Goal: Task Accomplishment & Management: Complete application form

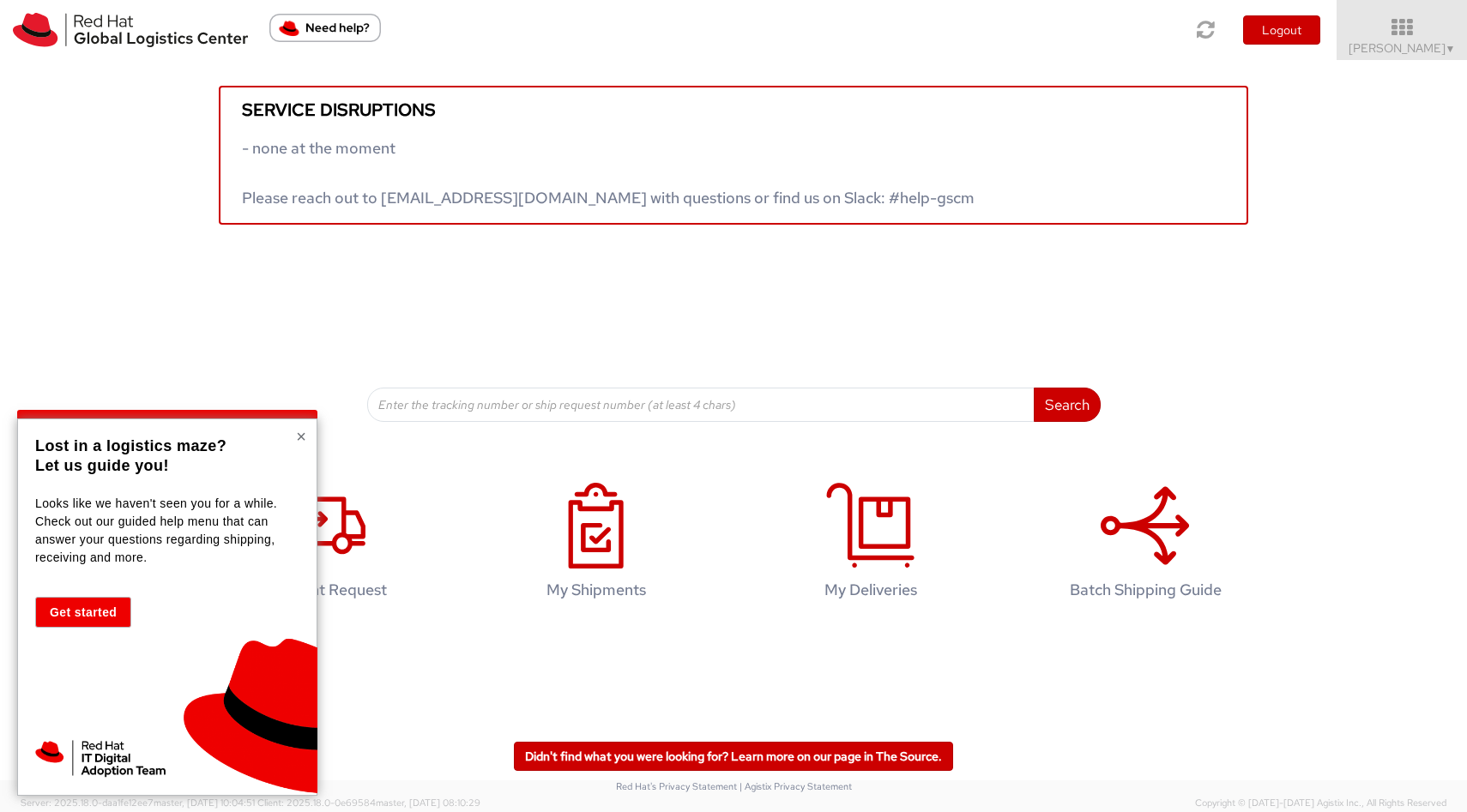
click at [299, 439] on button "×" at bounding box center [301, 436] width 11 height 17
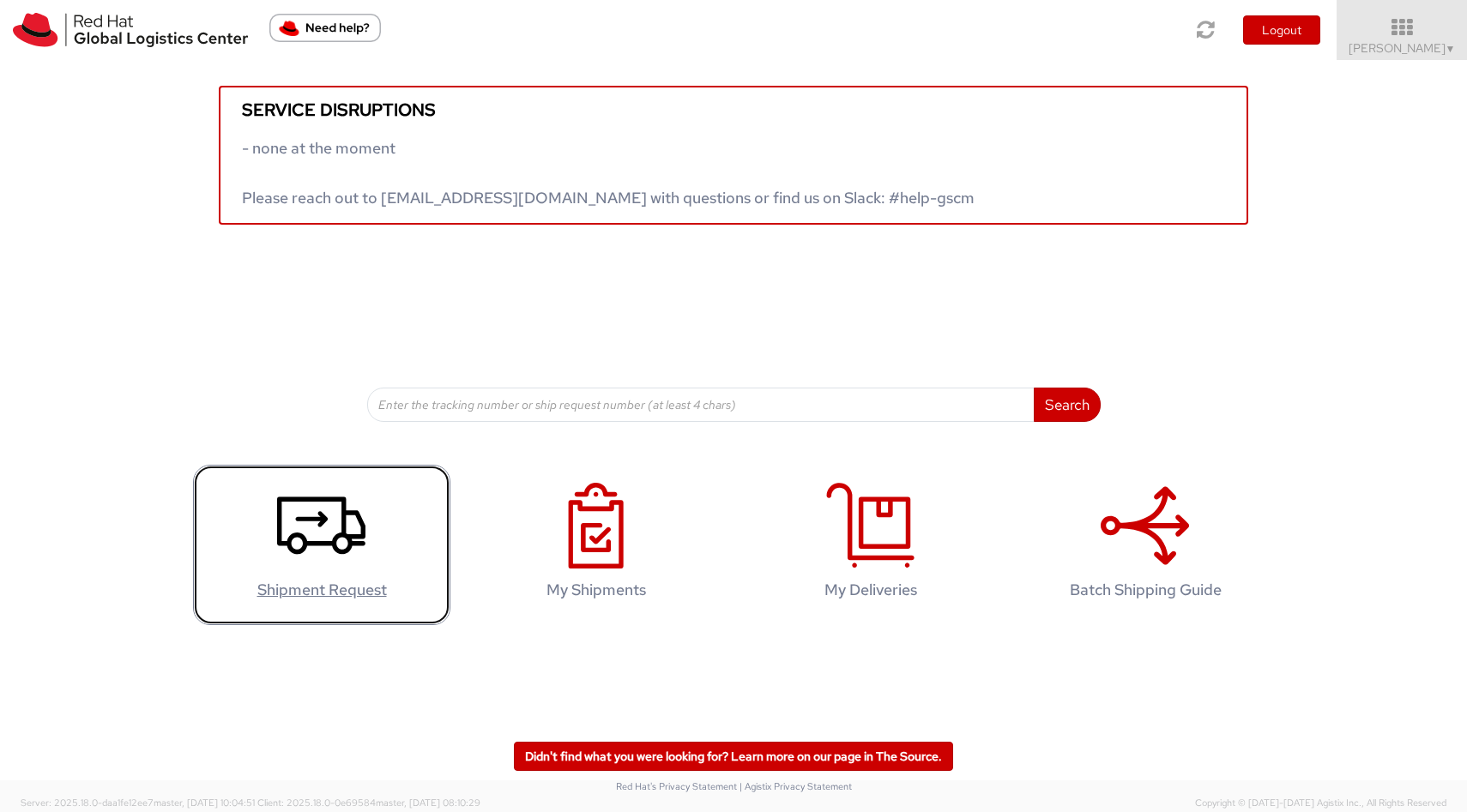
click at [319, 538] on icon at bounding box center [321, 526] width 88 height 86
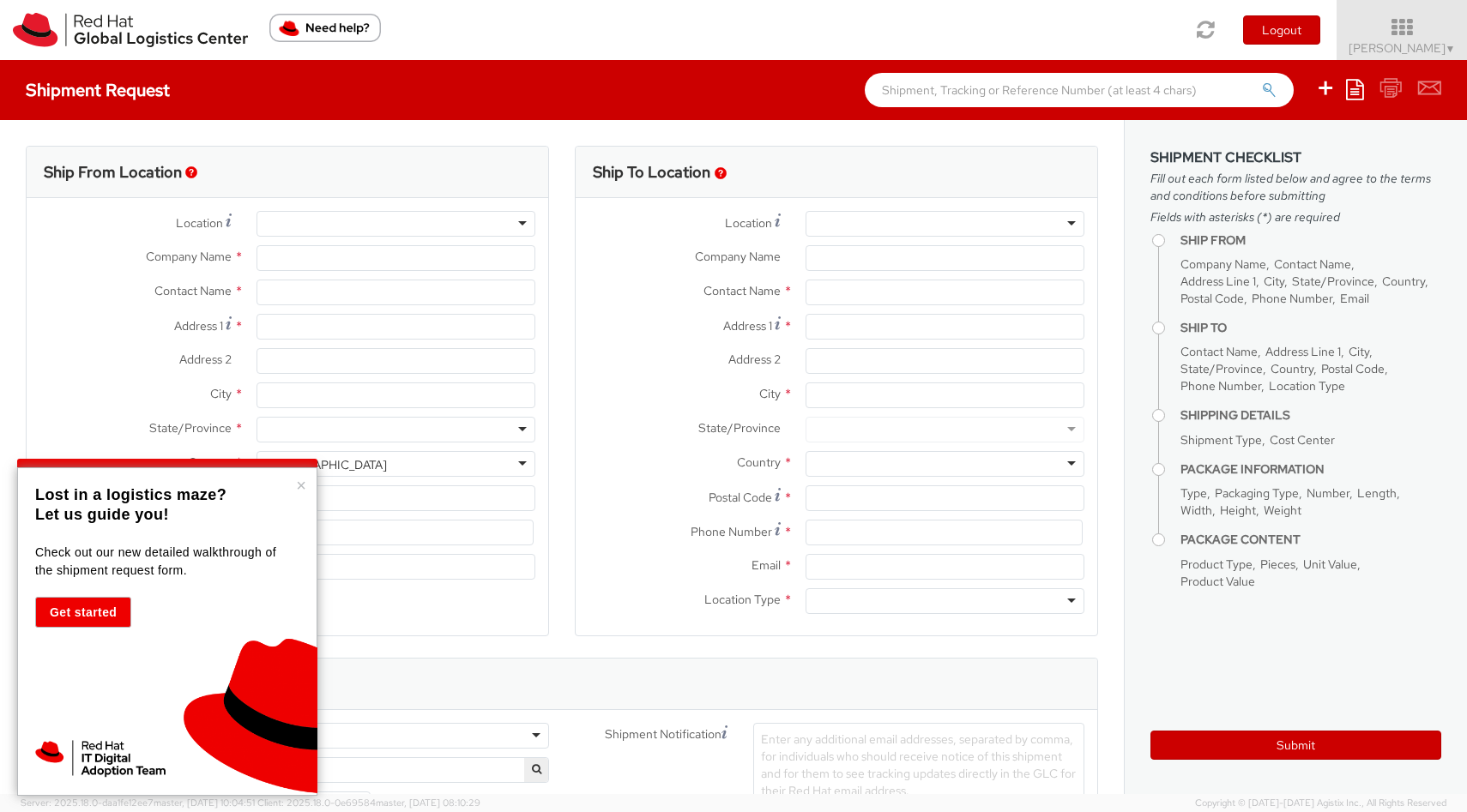
select select "715"
select select
type input "Red Hat Czech s.r.o."
type input "[PERSON_NAME]"
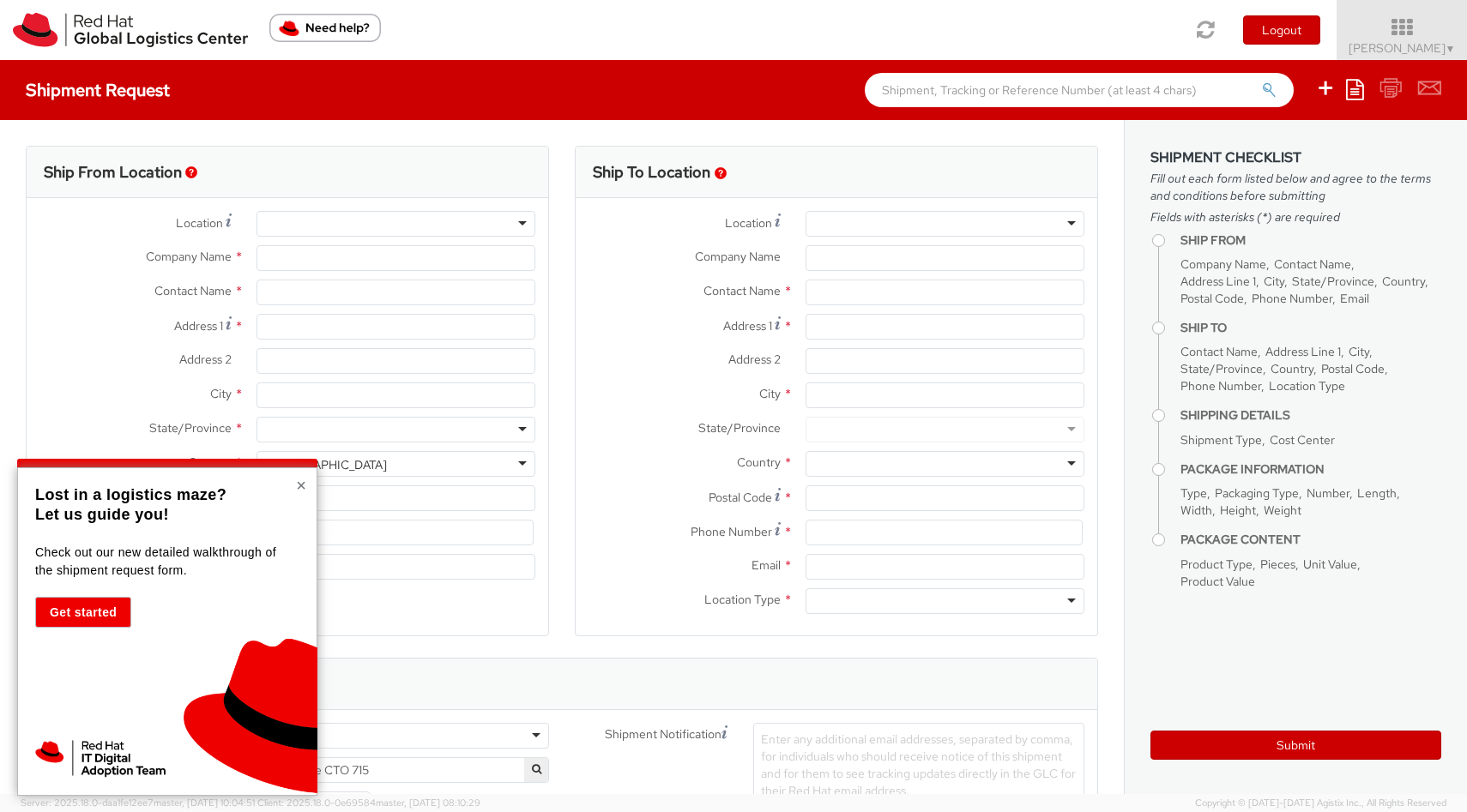
type input "Purkynova 665/115"
type input "[GEOGRAPHIC_DATA]"
type input "621 00"
type input "420532294626"
type input "[EMAIL_ADDRESS][DOMAIN_NAME]"
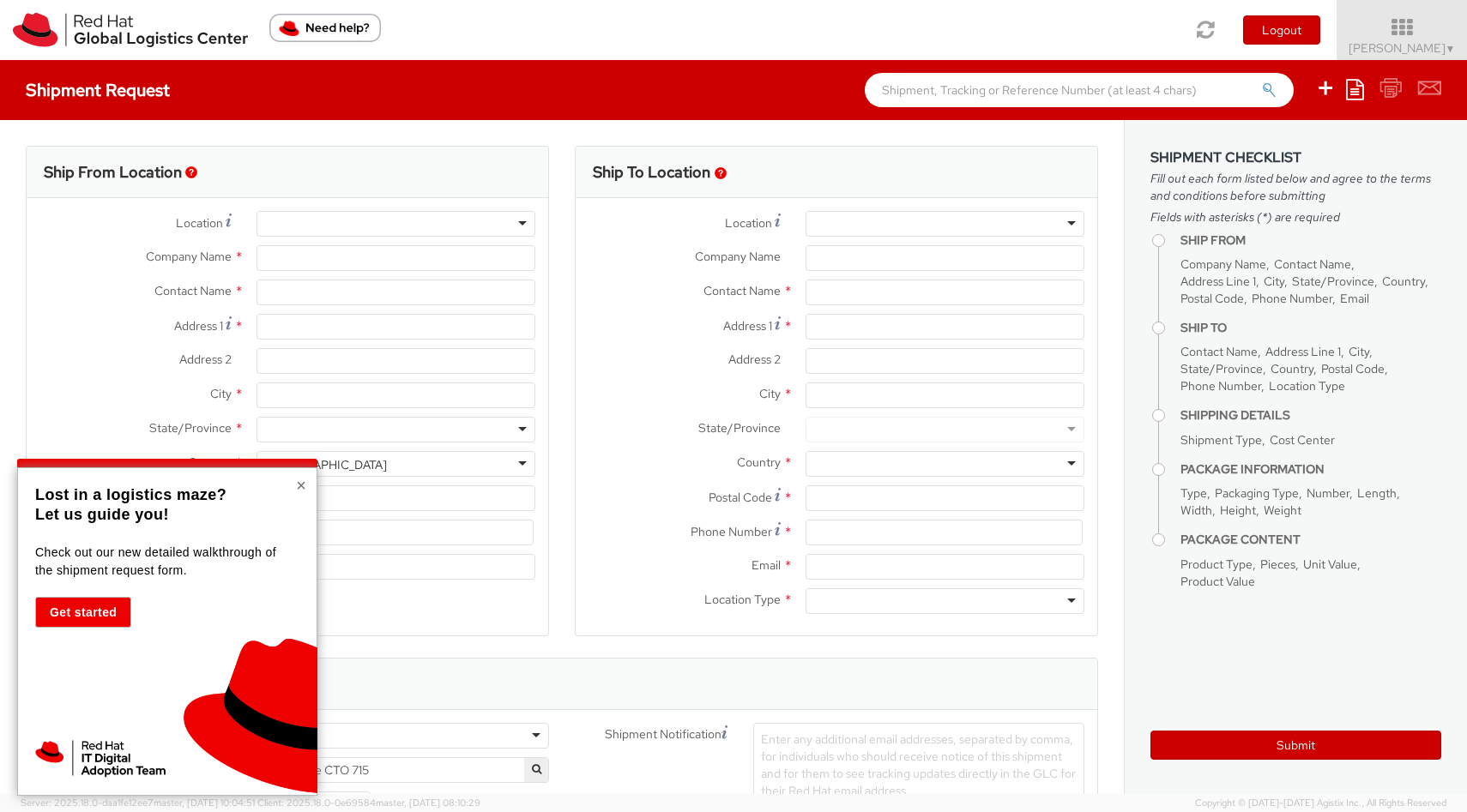
select select "CM"
select select "KGS"
click at [301, 485] on button "×" at bounding box center [301, 485] width 11 height 17
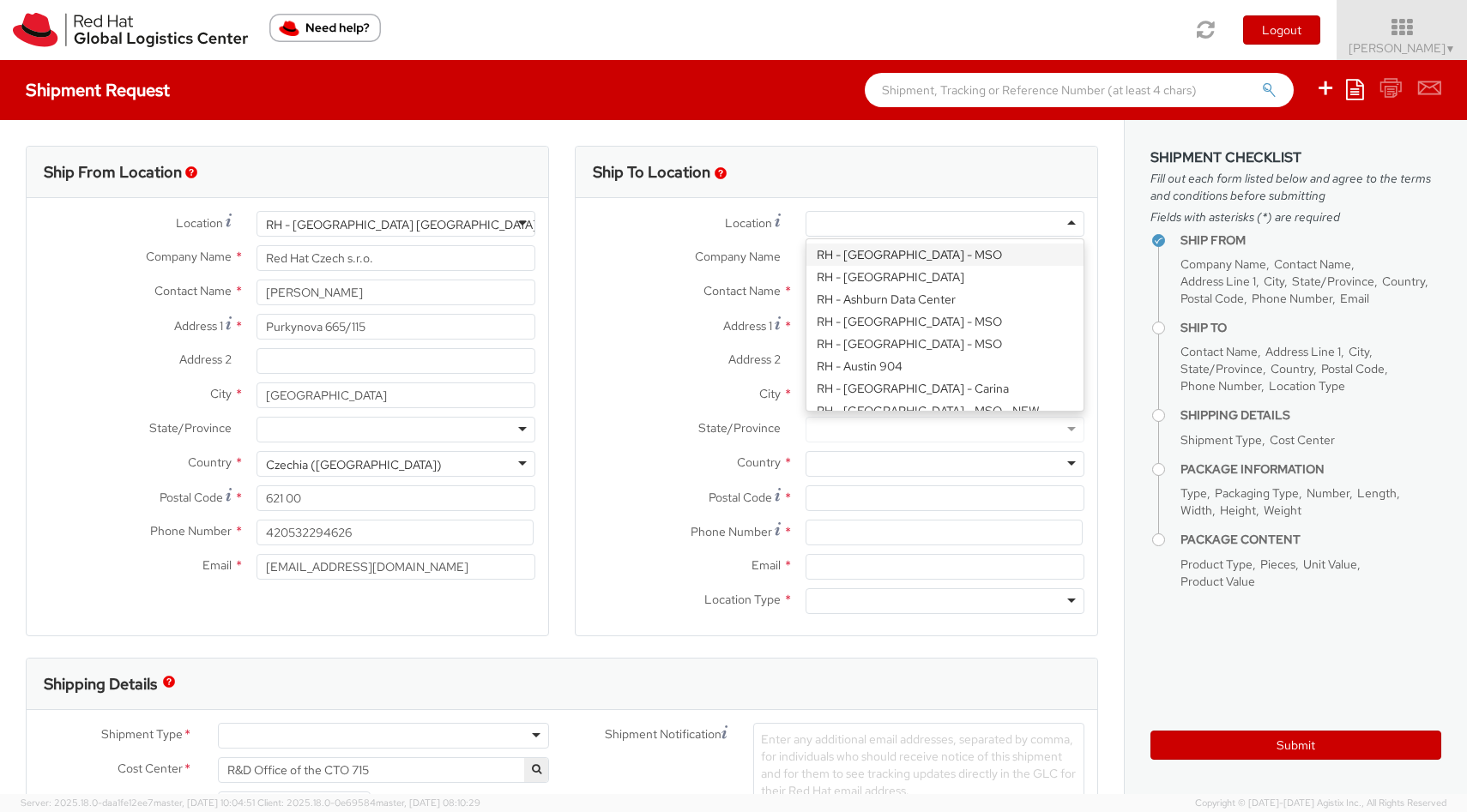
click at [963, 224] on div at bounding box center [945, 224] width 279 height 26
type input "mil"
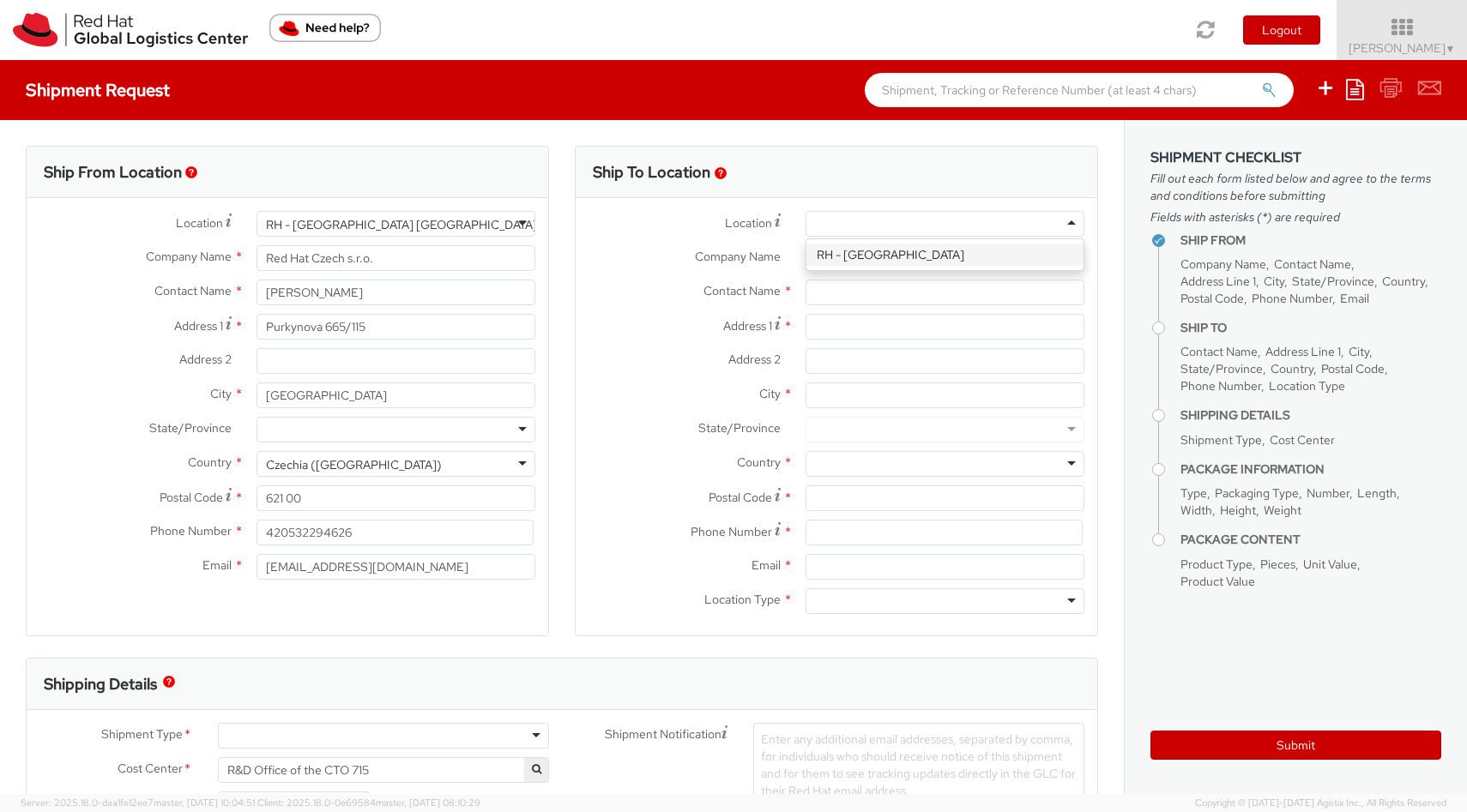
type input "Red Hat SRL"
type input "[STREET_ADDRESS][PERSON_NAME]"
type input "[GEOGRAPHIC_DATA]"
type input "20124"
type input "39 02 360 47601"
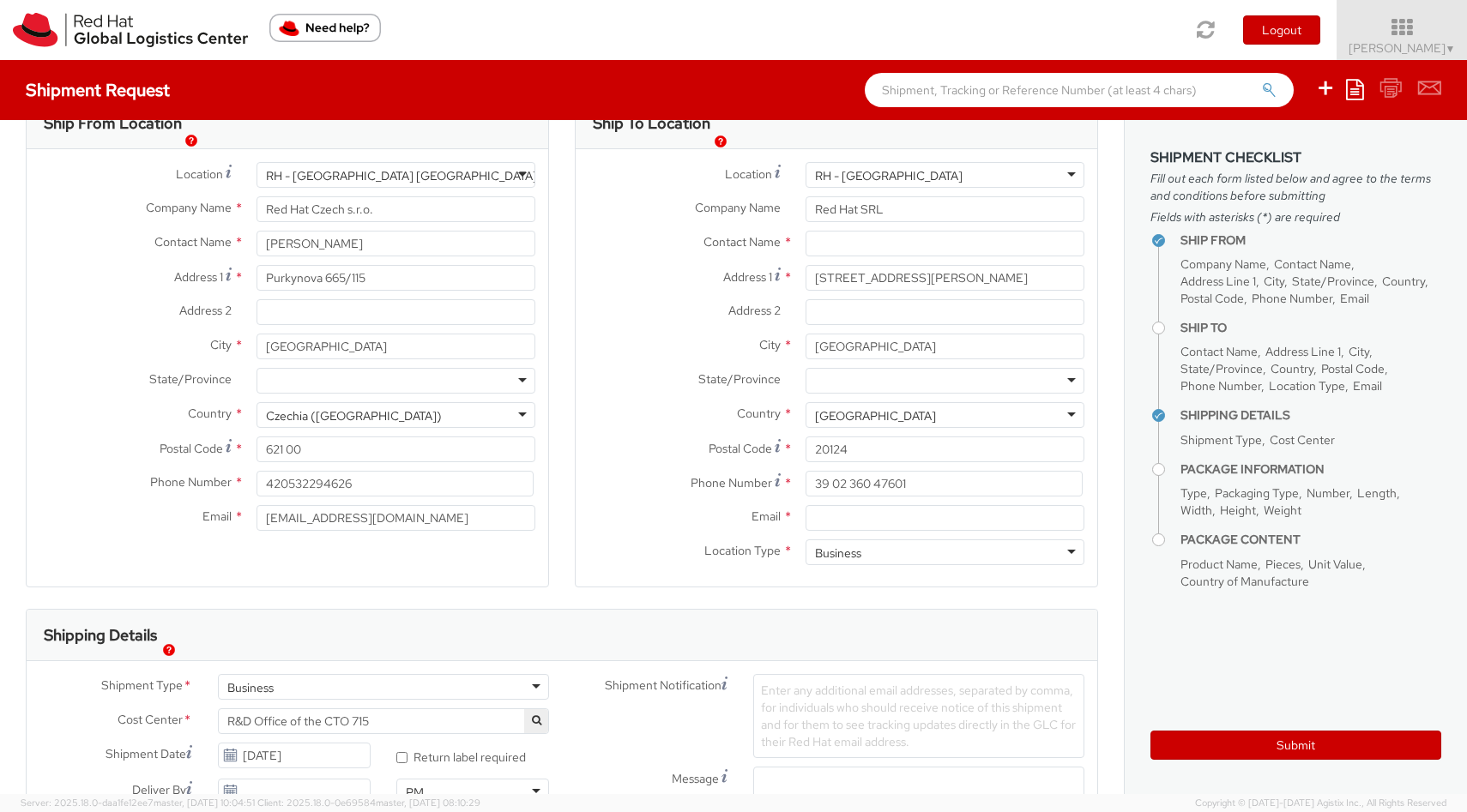
scroll to position [51, 0]
click at [865, 238] on input "text" at bounding box center [945, 242] width 279 height 26
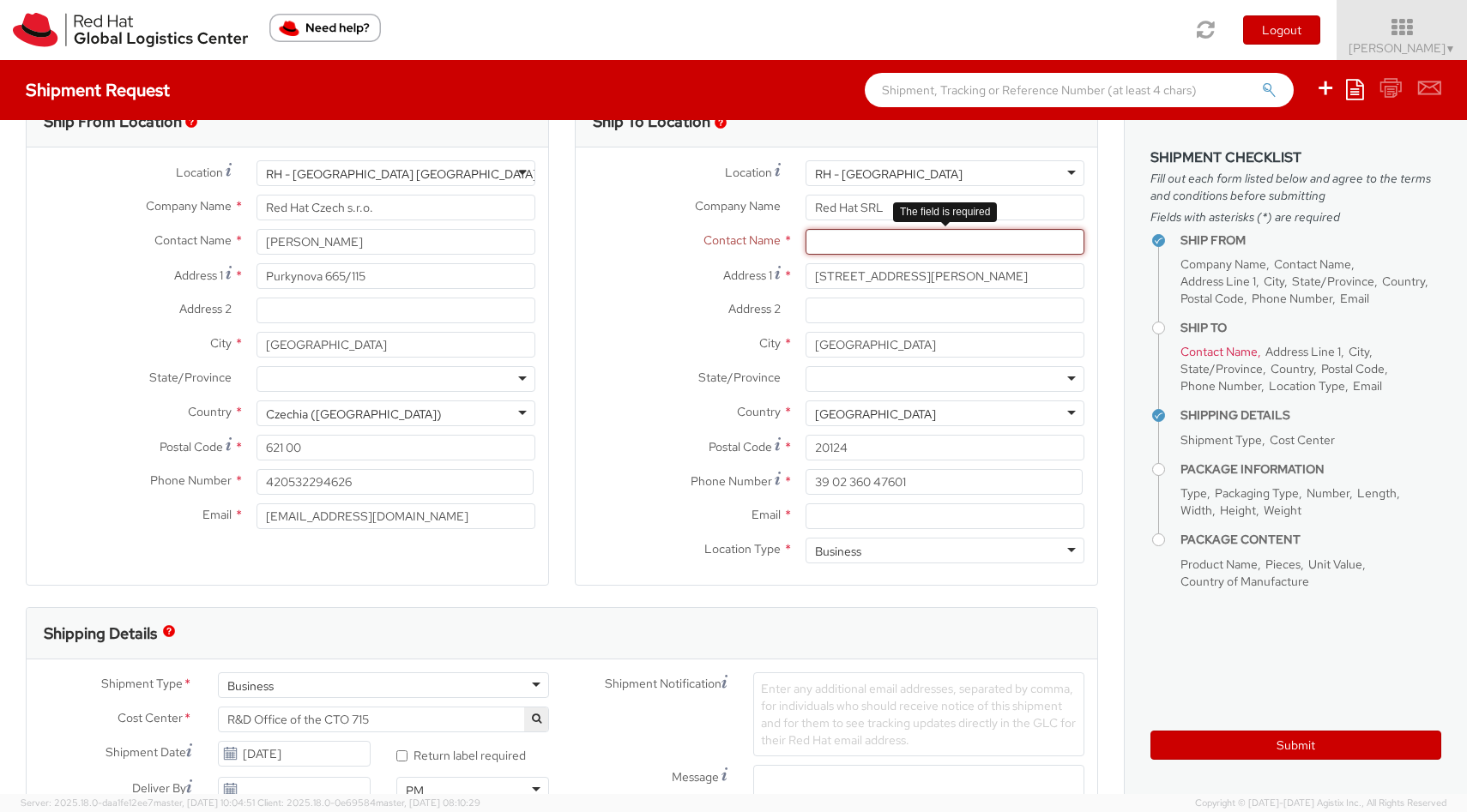
paste input "[PERSON_NAME] ([EMAIL_ADDRESS][DOMAIN_NAME])"
drag, startPoint x: 1040, startPoint y: 244, endPoint x: 905, endPoint y: 243, distance: 135.0
click at [905, 243] on input "[PERSON_NAME] ([EMAIL_ADDRESS][DOMAIN_NAME])" at bounding box center [945, 242] width 279 height 26
type input "[PERSON_NAME]"
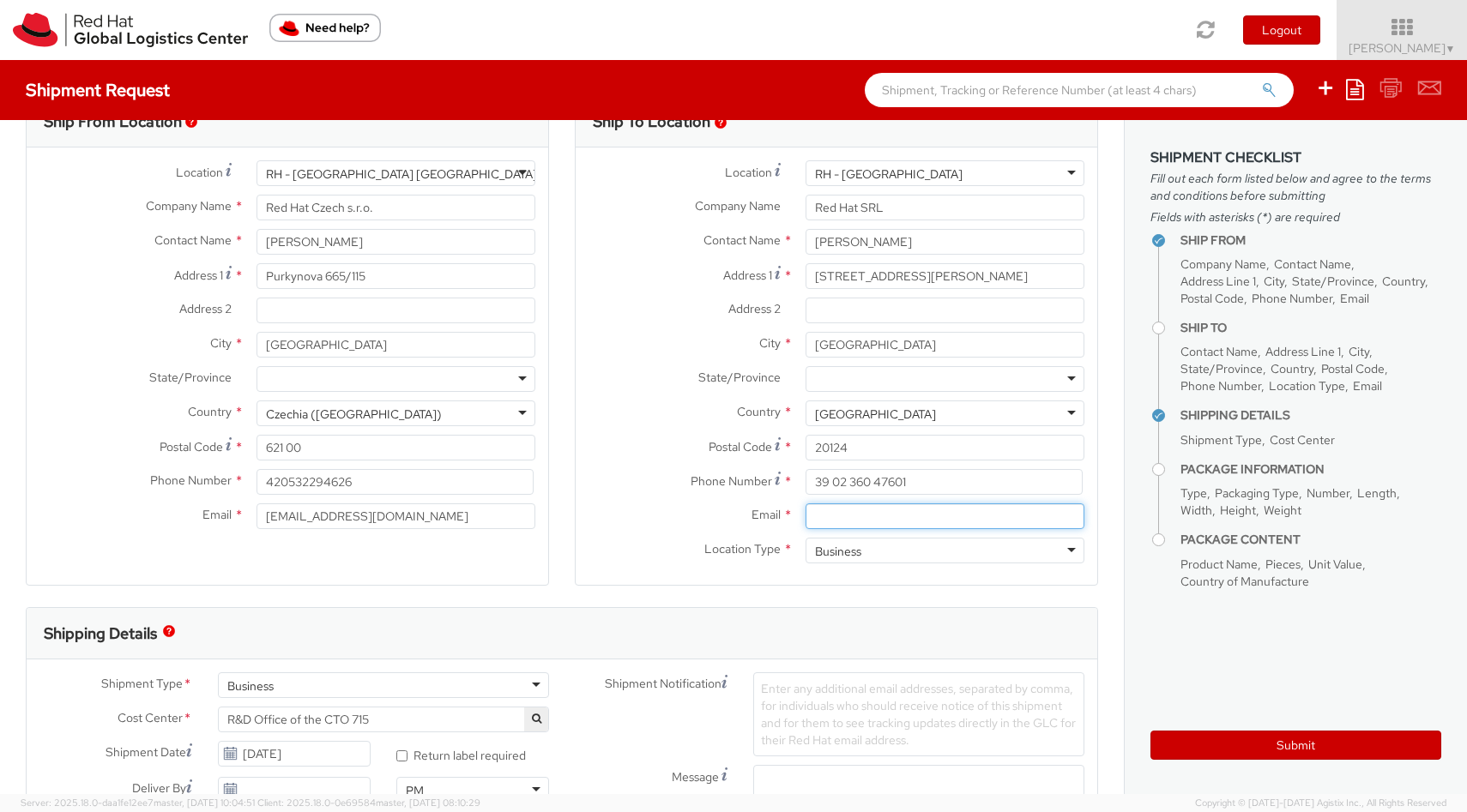
click at [847, 513] on input "Email *" at bounding box center [945, 516] width 279 height 26
paste input "([EMAIL_ADDRESS][DOMAIN_NAME])"
click at [822, 520] on input "([EMAIL_ADDRESS][DOMAIN_NAME])" at bounding box center [945, 516] width 279 height 26
click at [952, 521] on input "[EMAIL_ADDRESS][DOMAIN_NAME])" at bounding box center [945, 516] width 279 height 26
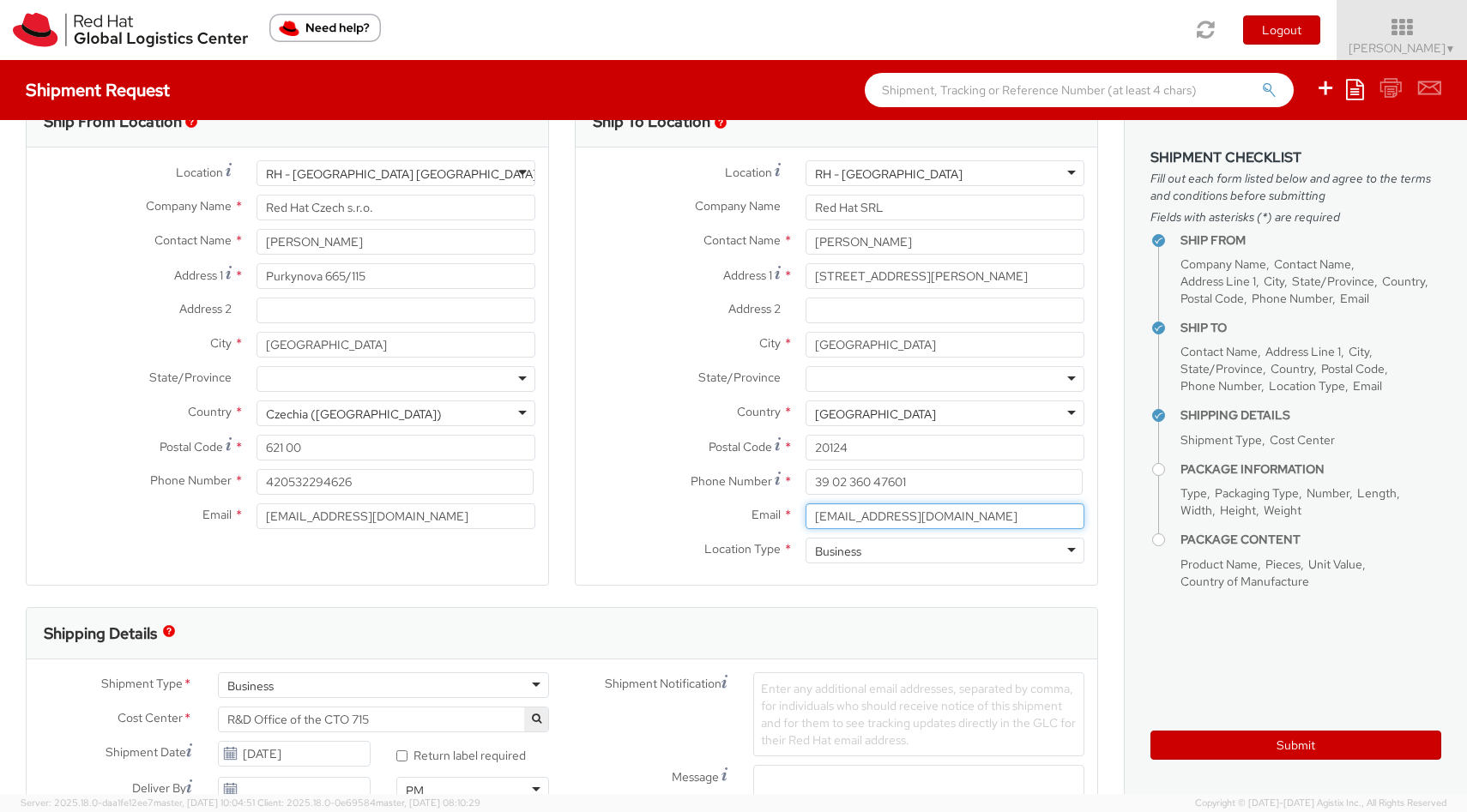
type input "[EMAIL_ADDRESS][DOMAIN_NAME]"
click at [921, 559] on div "Business" at bounding box center [945, 550] width 279 height 26
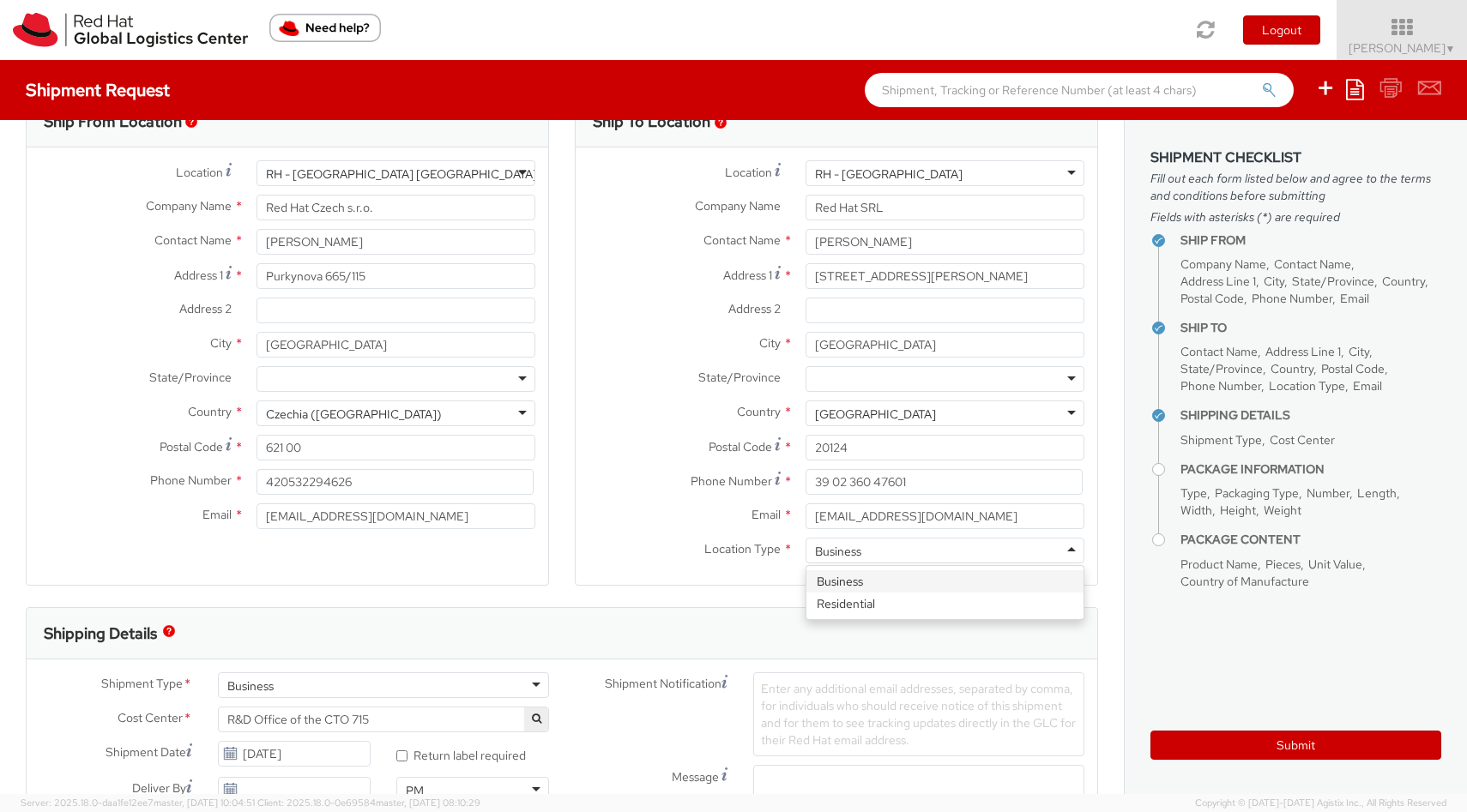
click at [897, 582] on div "Location * [GEOGRAPHIC_DATA] - [GEOGRAPHIC_DATA] [GEOGRAPHIC_DATA] - [GEOGRAPHI…" at bounding box center [836, 366] width 522 height 437
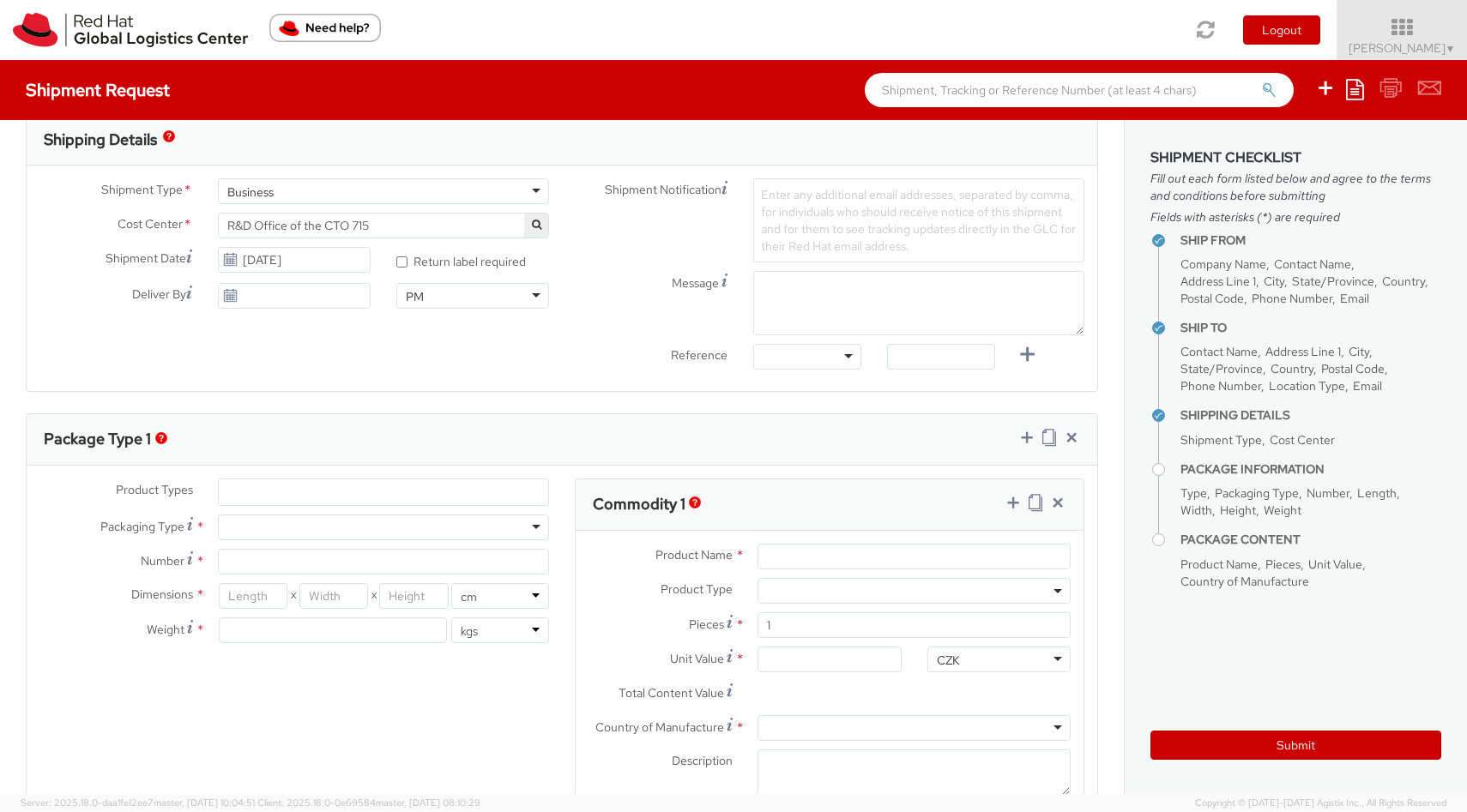
scroll to position [546, 0]
click at [293, 477] on span at bounding box center [383, 490] width 331 height 28
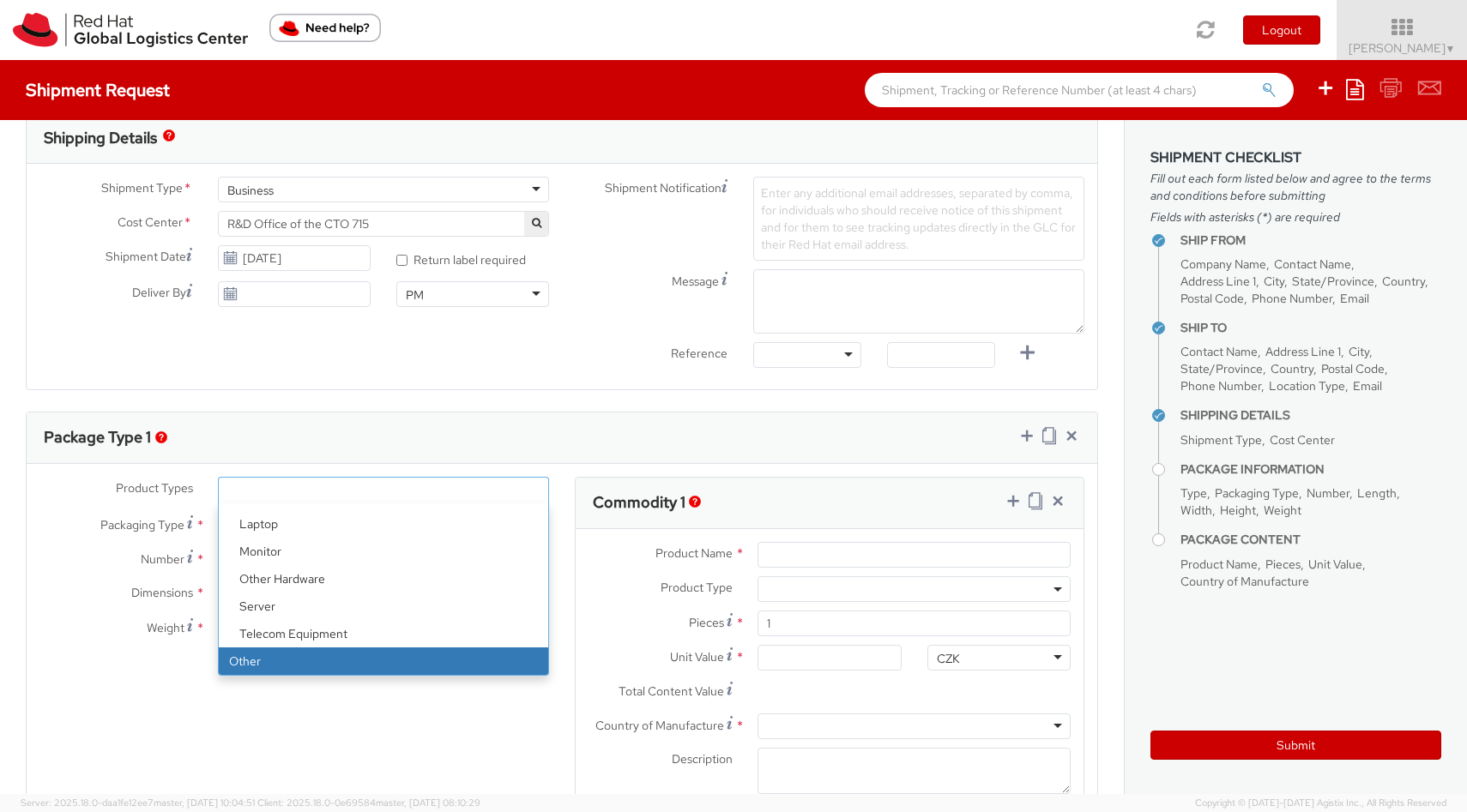
select select "OTHER"
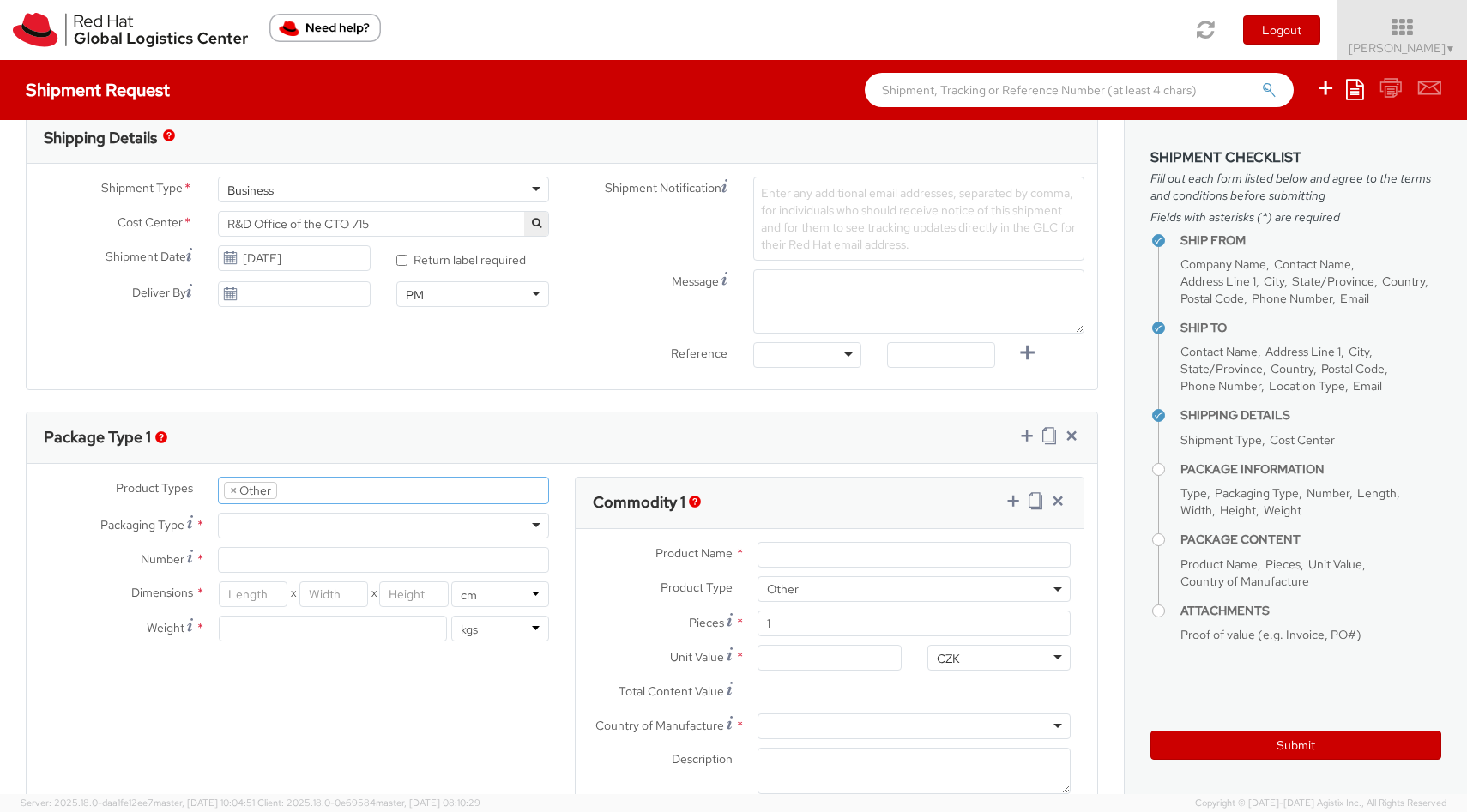
click at [268, 528] on div at bounding box center [383, 525] width 331 height 26
click at [250, 569] on input "Number *" at bounding box center [383, 560] width 331 height 26
type input "1"
click at [262, 603] on input "number" at bounding box center [252, 594] width 68 height 26
type input "1"
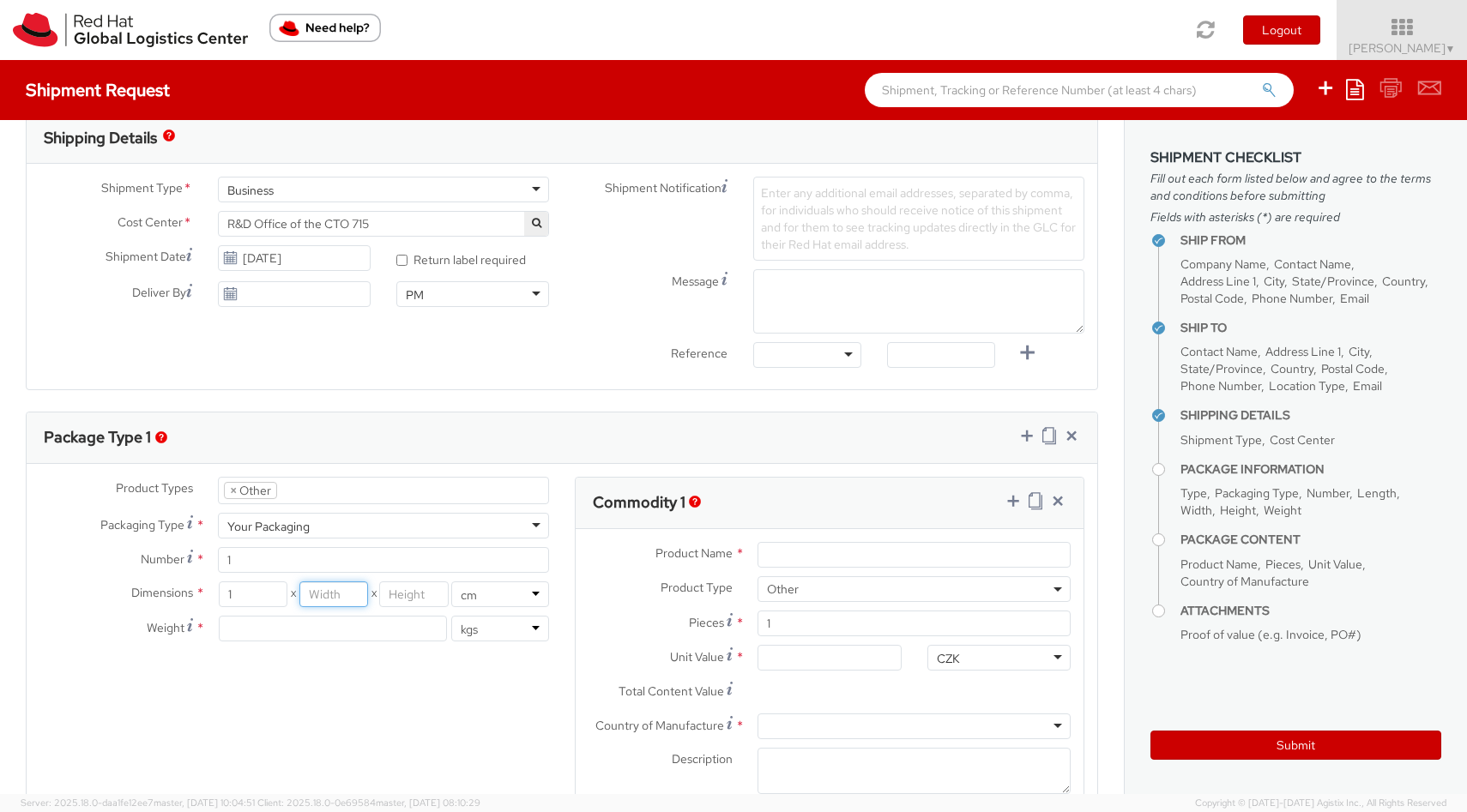
click at [324, 599] on input "number" at bounding box center [333, 594] width 68 height 26
type input "1"
click at [410, 585] on input "number" at bounding box center [413, 594] width 68 height 26
type input "1"
click at [355, 635] on input "number" at bounding box center [332, 628] width 228 height 26
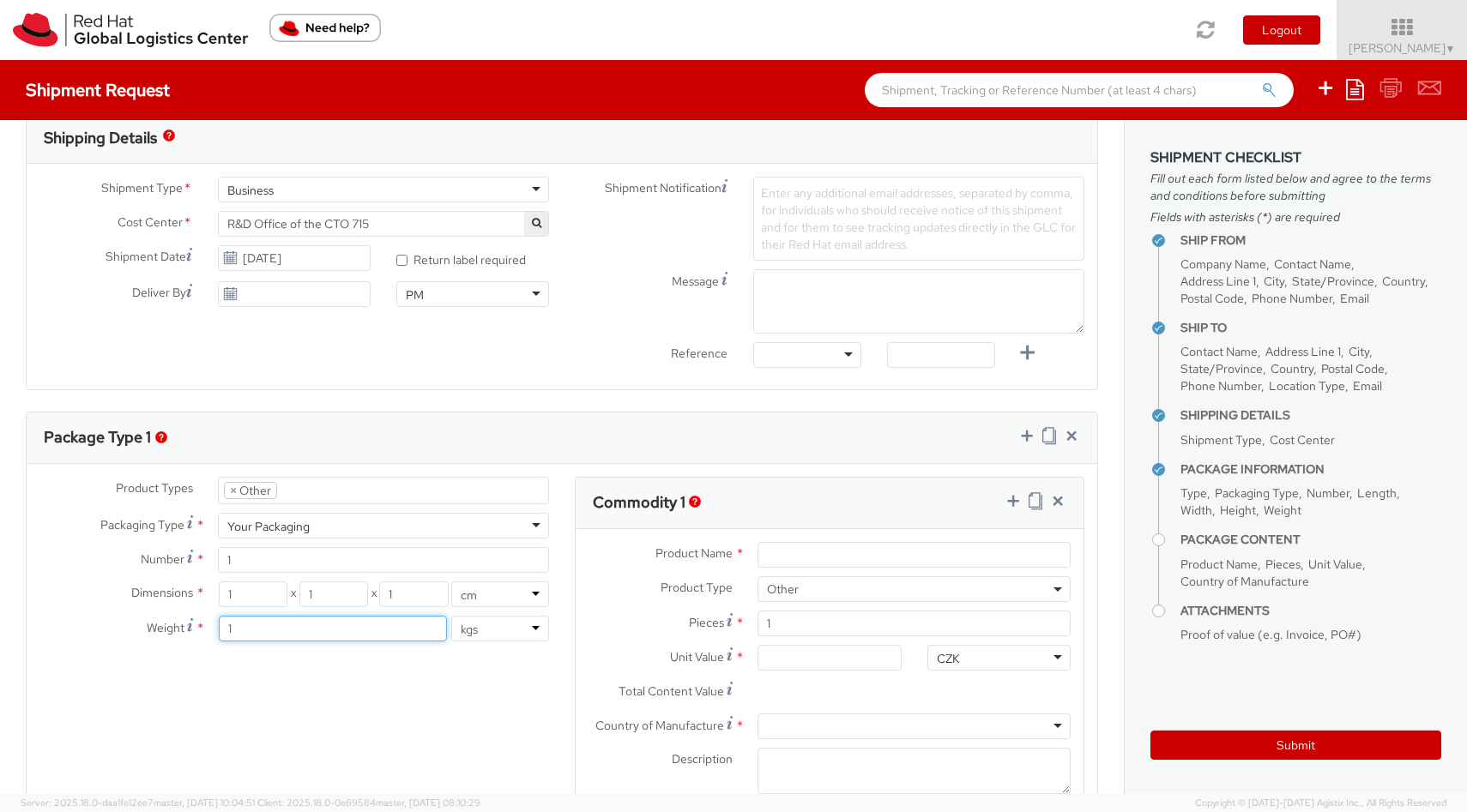
type input "1"
click at [405, 728] on div "Product Types * Documents Docking Station Laptop Monitor Other Hardware Server …" at bounding box center [562, 657] width 1071 height 362
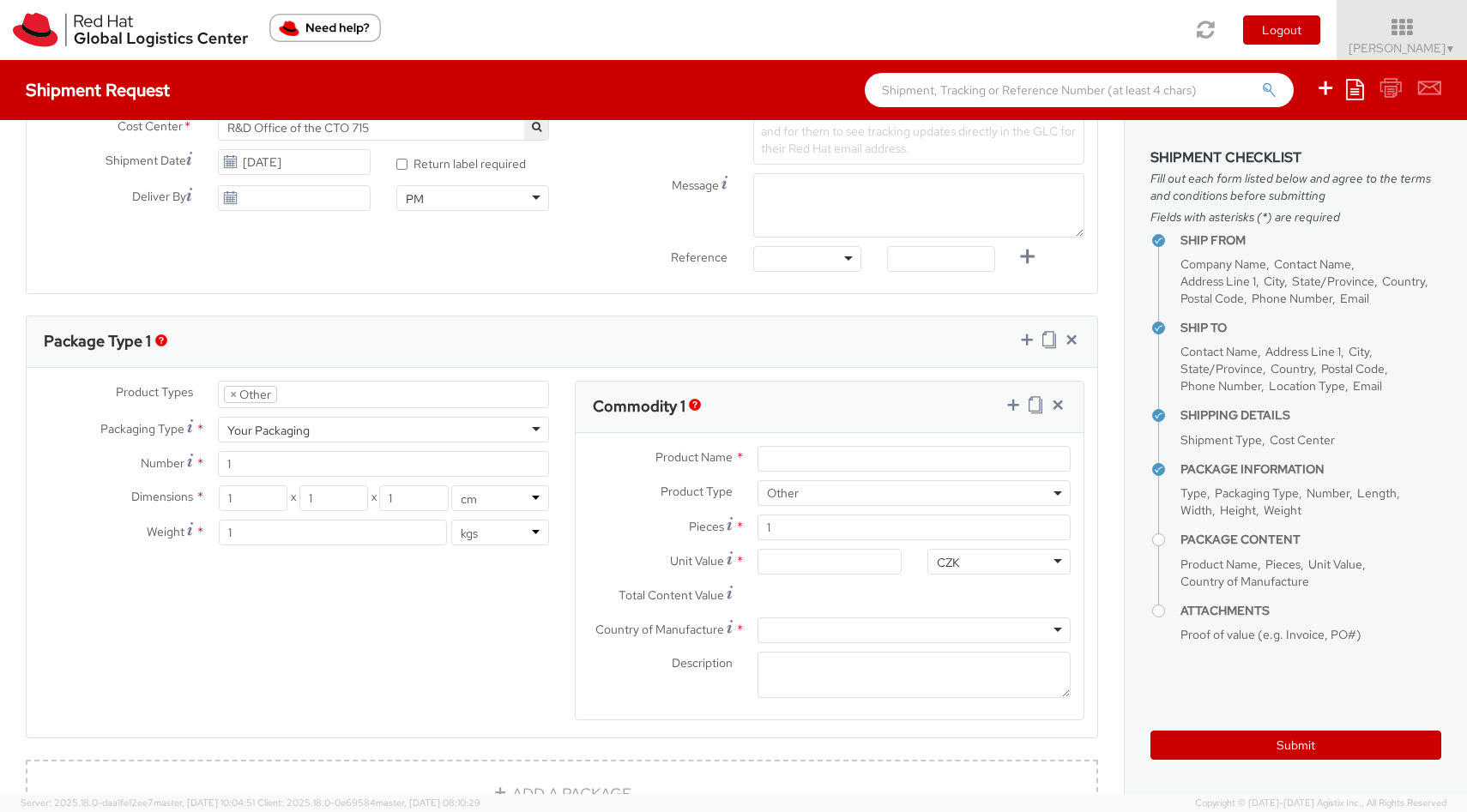
scroll to position [643, 0]
click at [794, 461] on input "Product Name *" at bounding box center [914, 458] width 313 height 26
type input "Red Hat Research Magazine"
click at [809, 524] on input "1" at bounding box center [914, 526] width 313 height 26
click at [801, 553] on input "Unit Value *" at bounding box center [829, 561] width 143 height 26
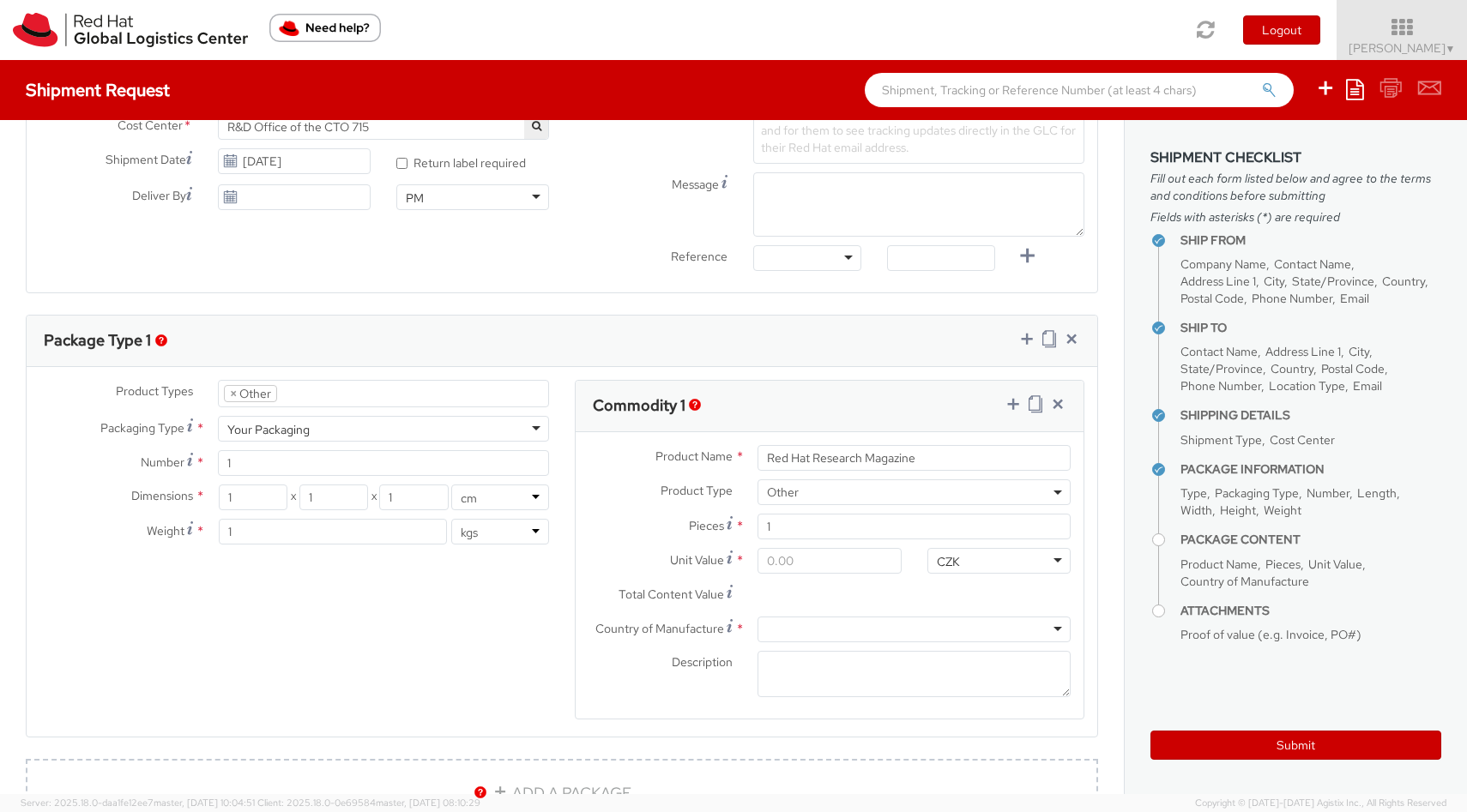
click at [768, 633] on input "select-one" at bounding box center [769, 630] width 4 height 17
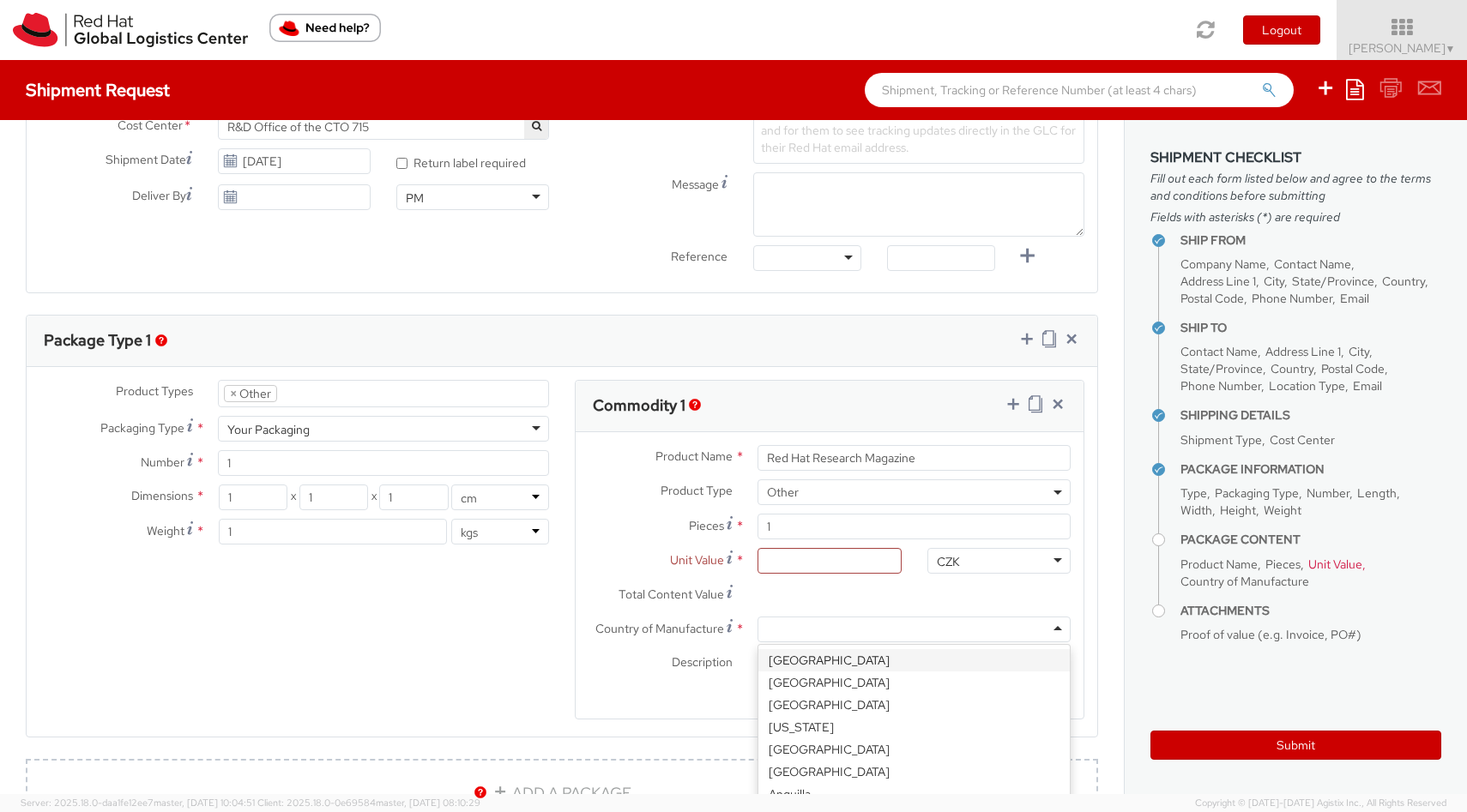
click at [773, 607] on input "Total Content Value *" at bounding box center [829, 595] width 143 height 26
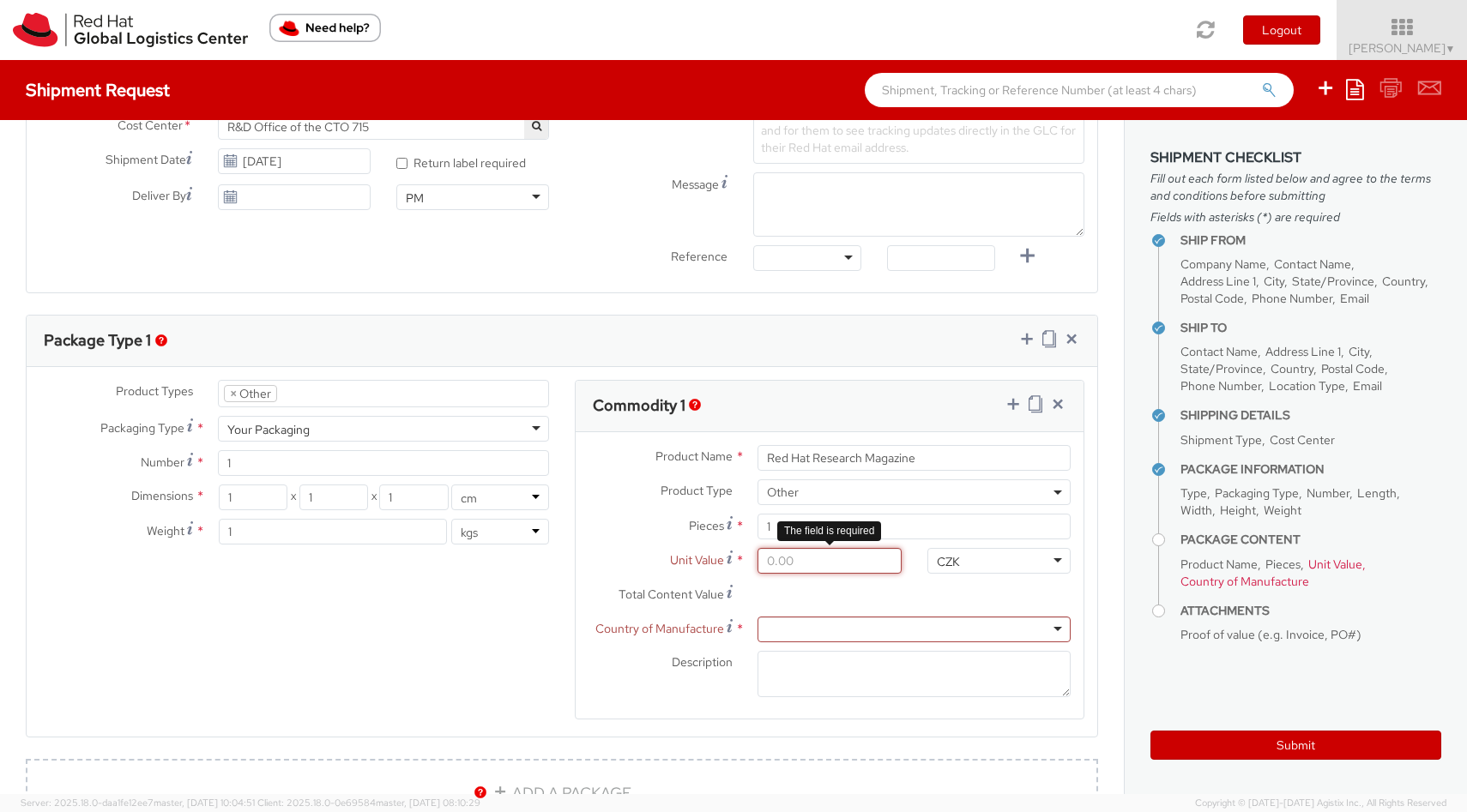
click at [811, 570] on input "Unit Value *" at bounding box center [829, 561] width 143 height 26
type input "1.00"
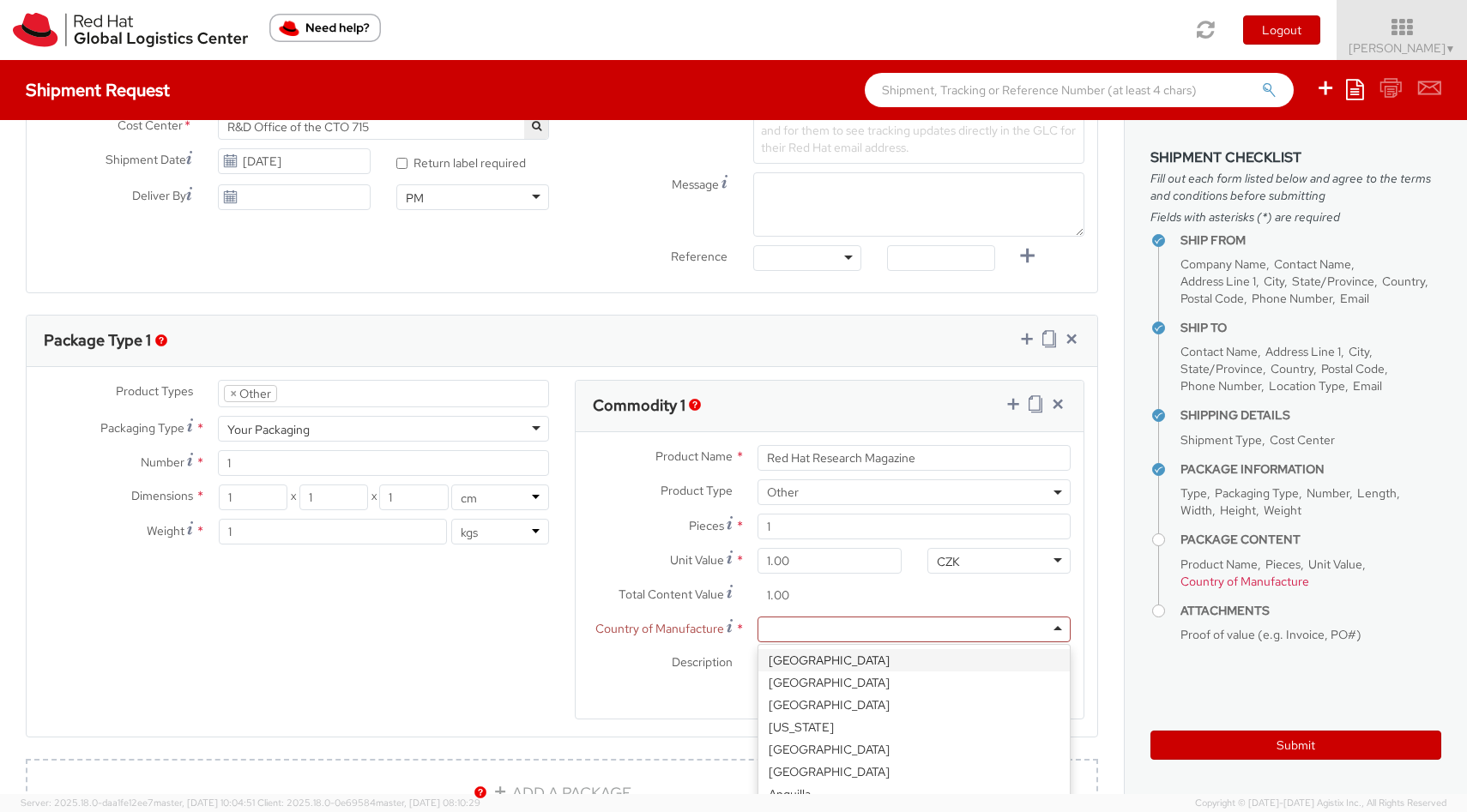
click at [822, 628] on div at bounding box center [914, 629] width 313 height 26
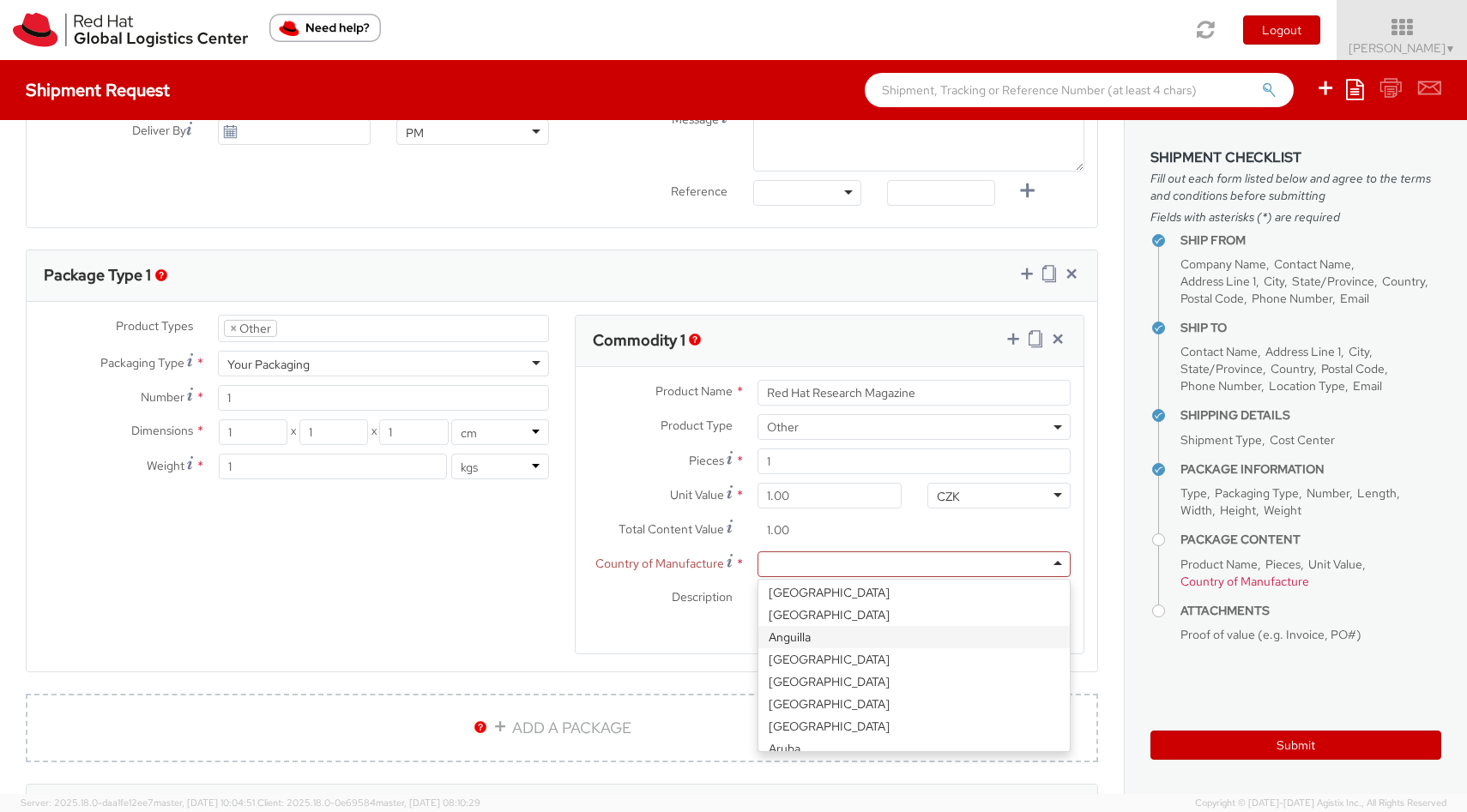
scroll to position [0, 0]
type input "cze"
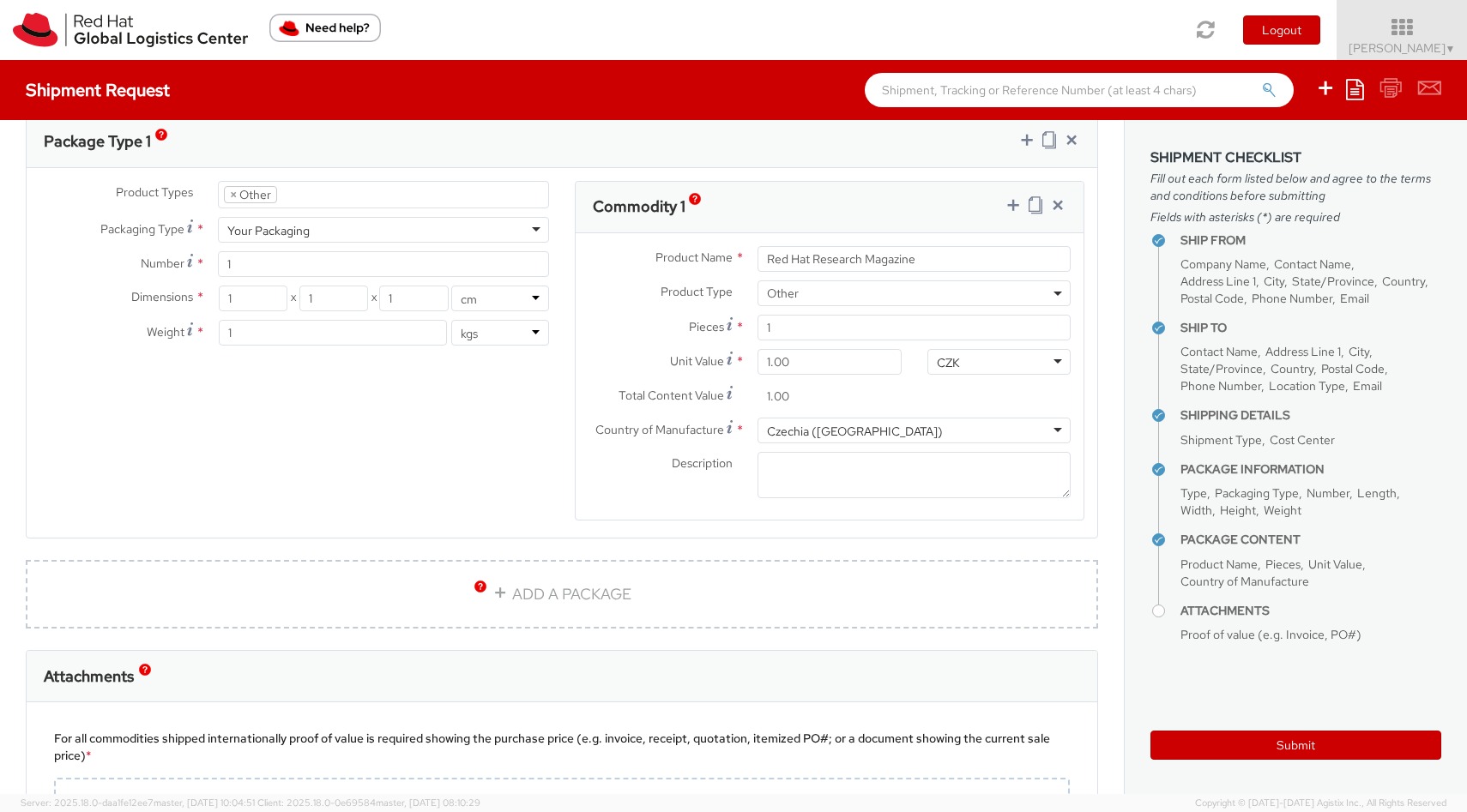
scroll to position [849, 0]
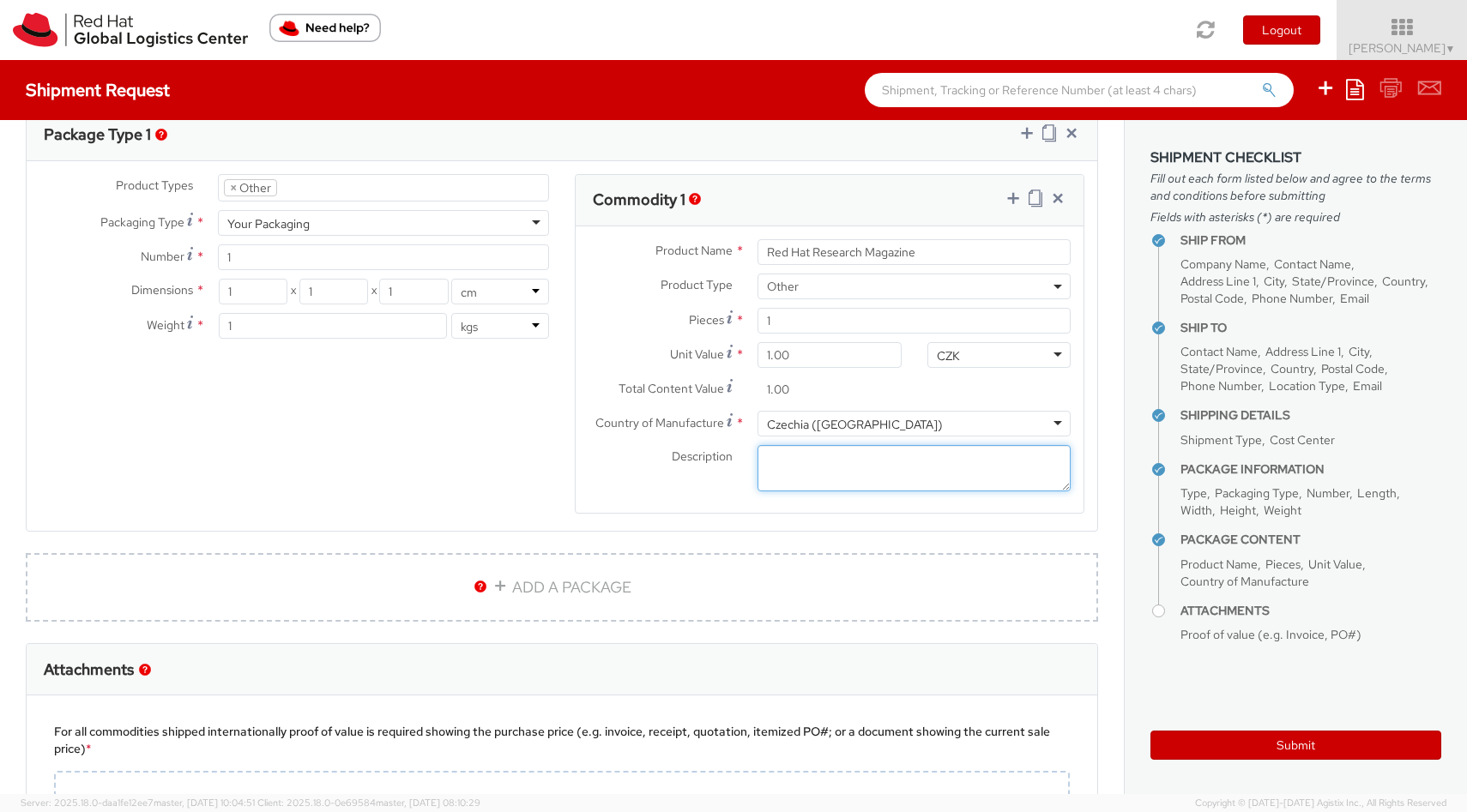
click at [809, 486] on textarea "Description *" at bounding box center [914, 468] width 313 height 47
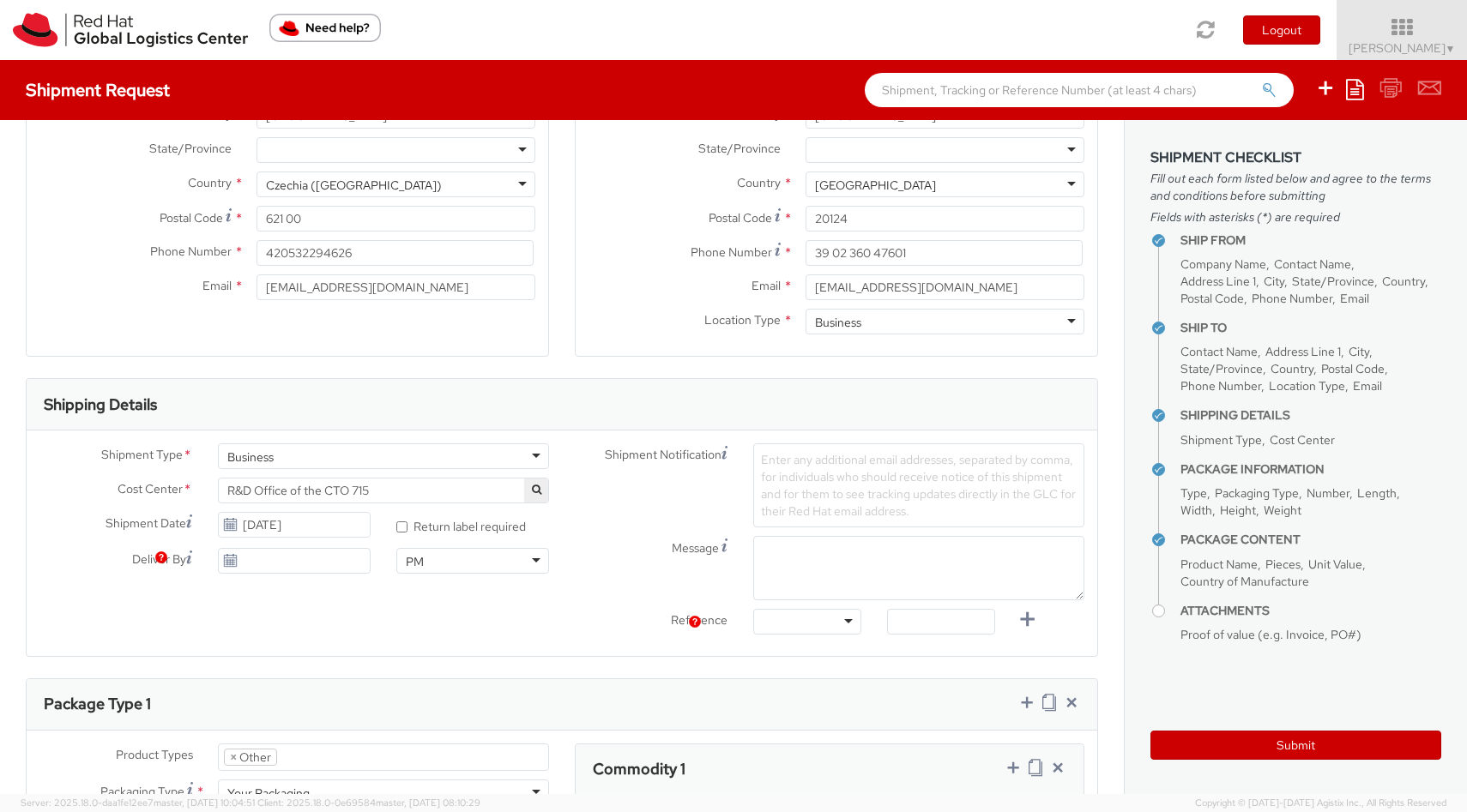
scroll to position [0, 0]
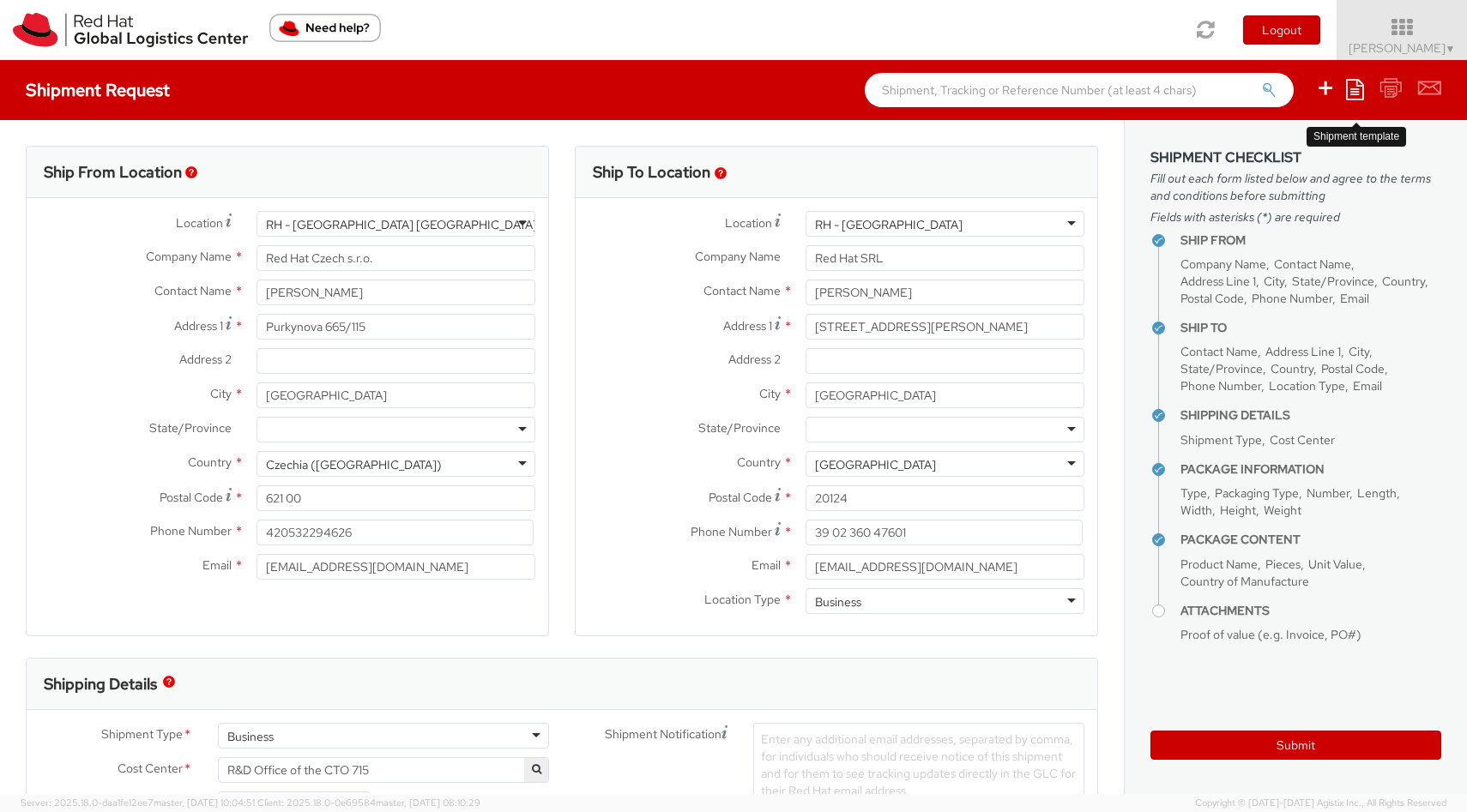
type textarea "Paper"
click at [1359, 97] on icon at bounding box center [1355, 89] width 18 height 20
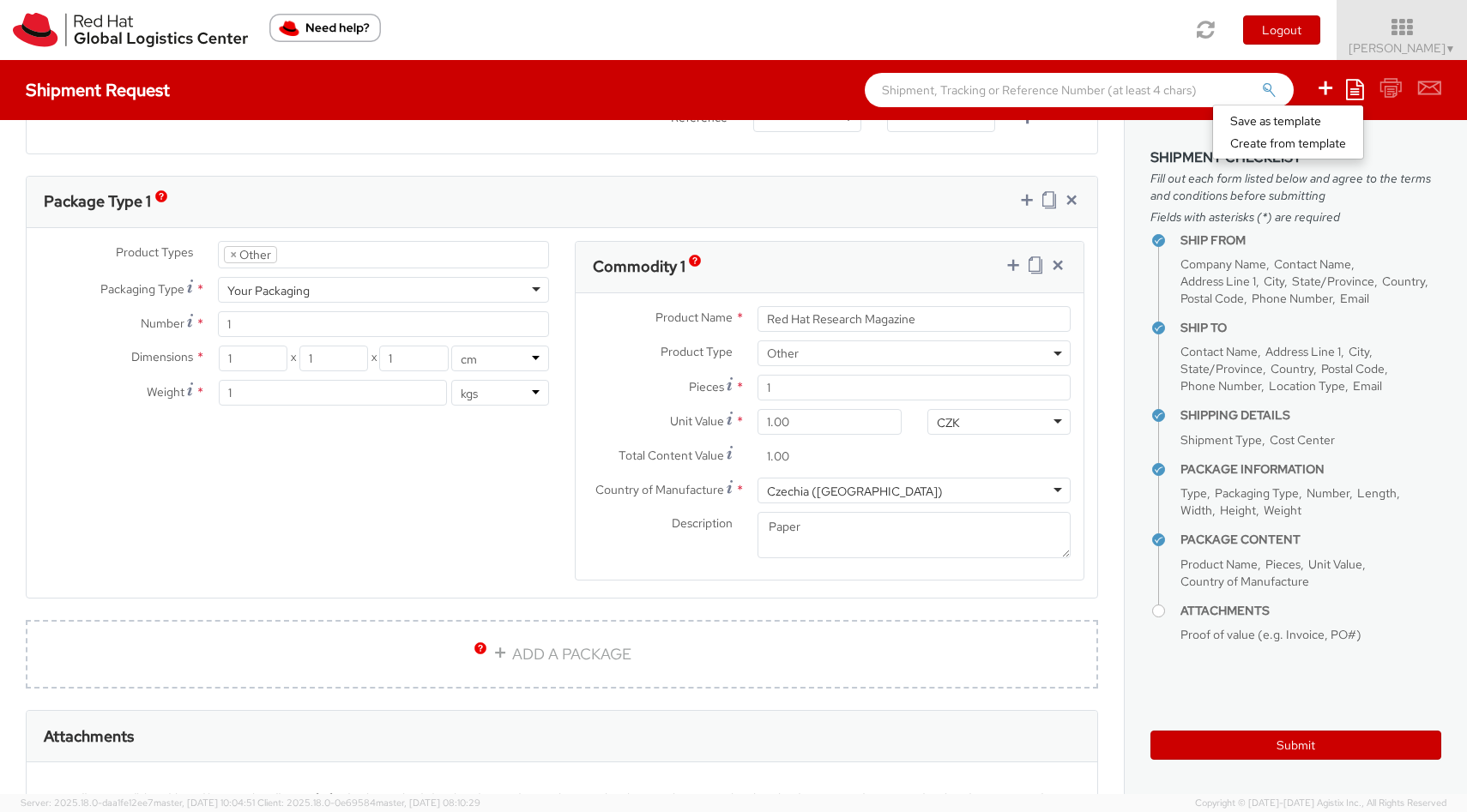
scroll to position [788, 0]
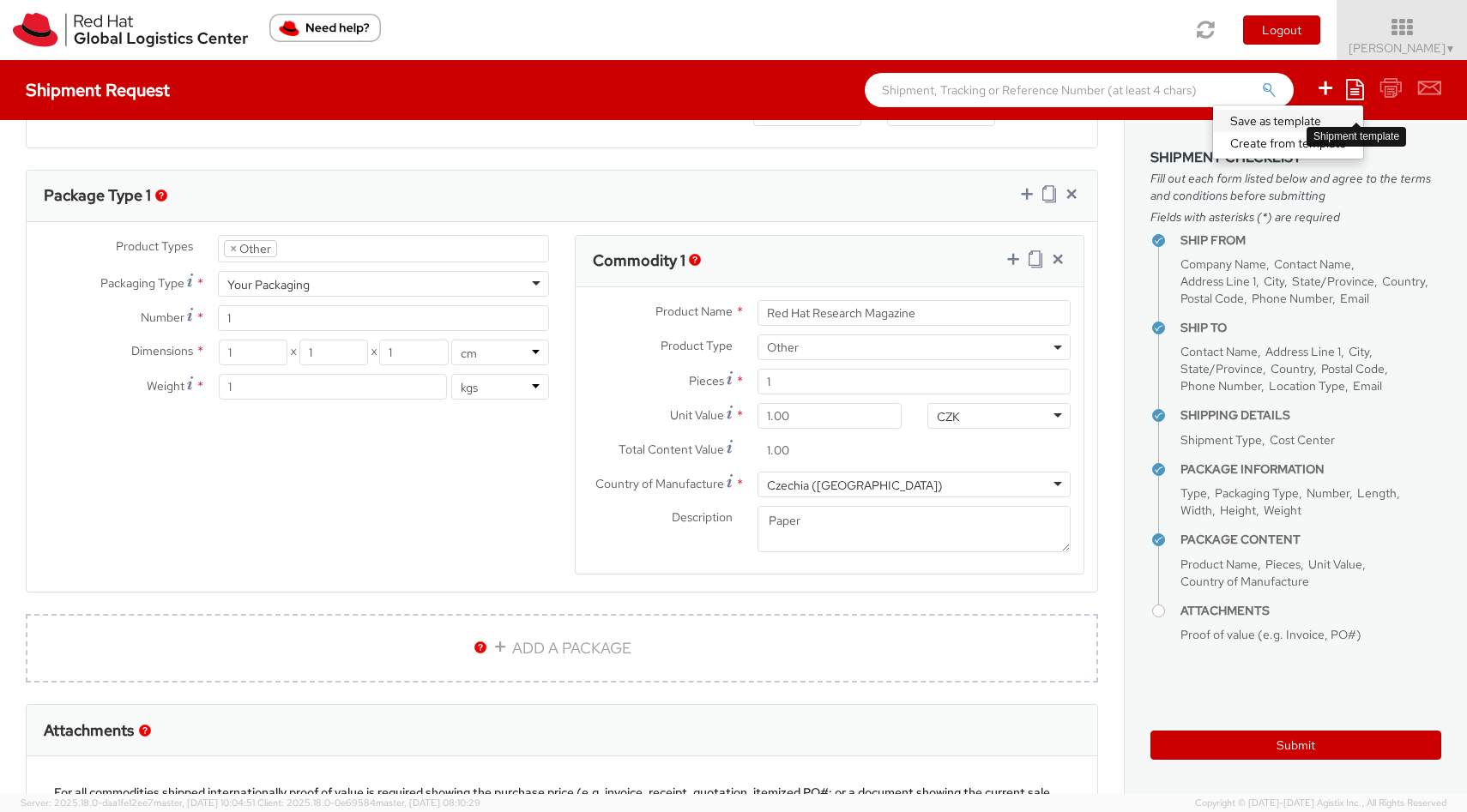
click at [1269, 121] on link "Save as template" at bounding box center [1288, 121] width 150 height 22
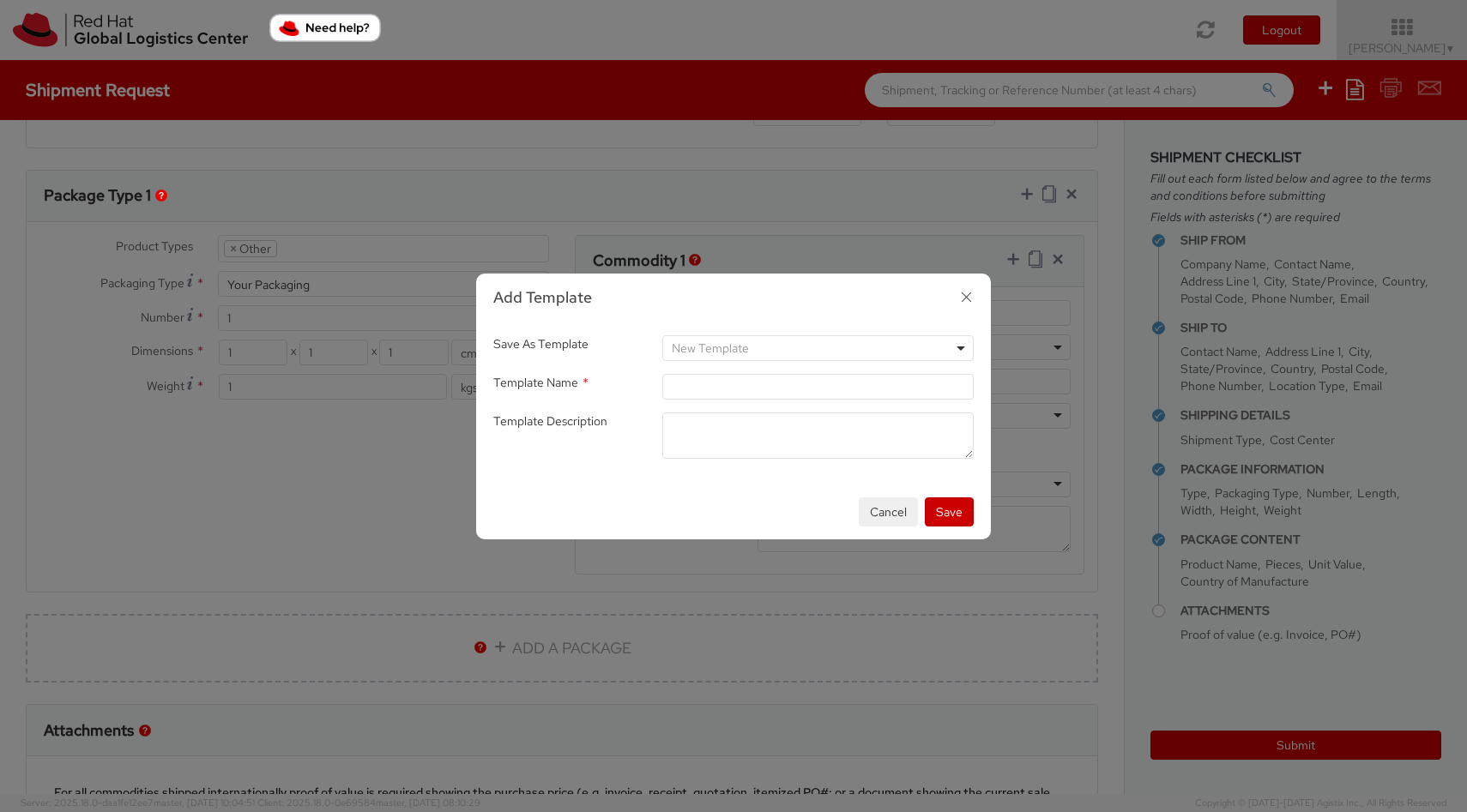
click at [722, 352] on span "New Template" at bounding box center [710, 347] width 77 height 15
click at [708, 380] on input "search" at bounding box center [817, 376] width 303 height 26
click at [668, 444] on textarea "Template Description *" at bounding box center [817, 435] width 312 height 46
click at [689, 394] on input "Template Name *" at bounding box center [817, 386] width 312 height 26
type input "RHR Magazine"
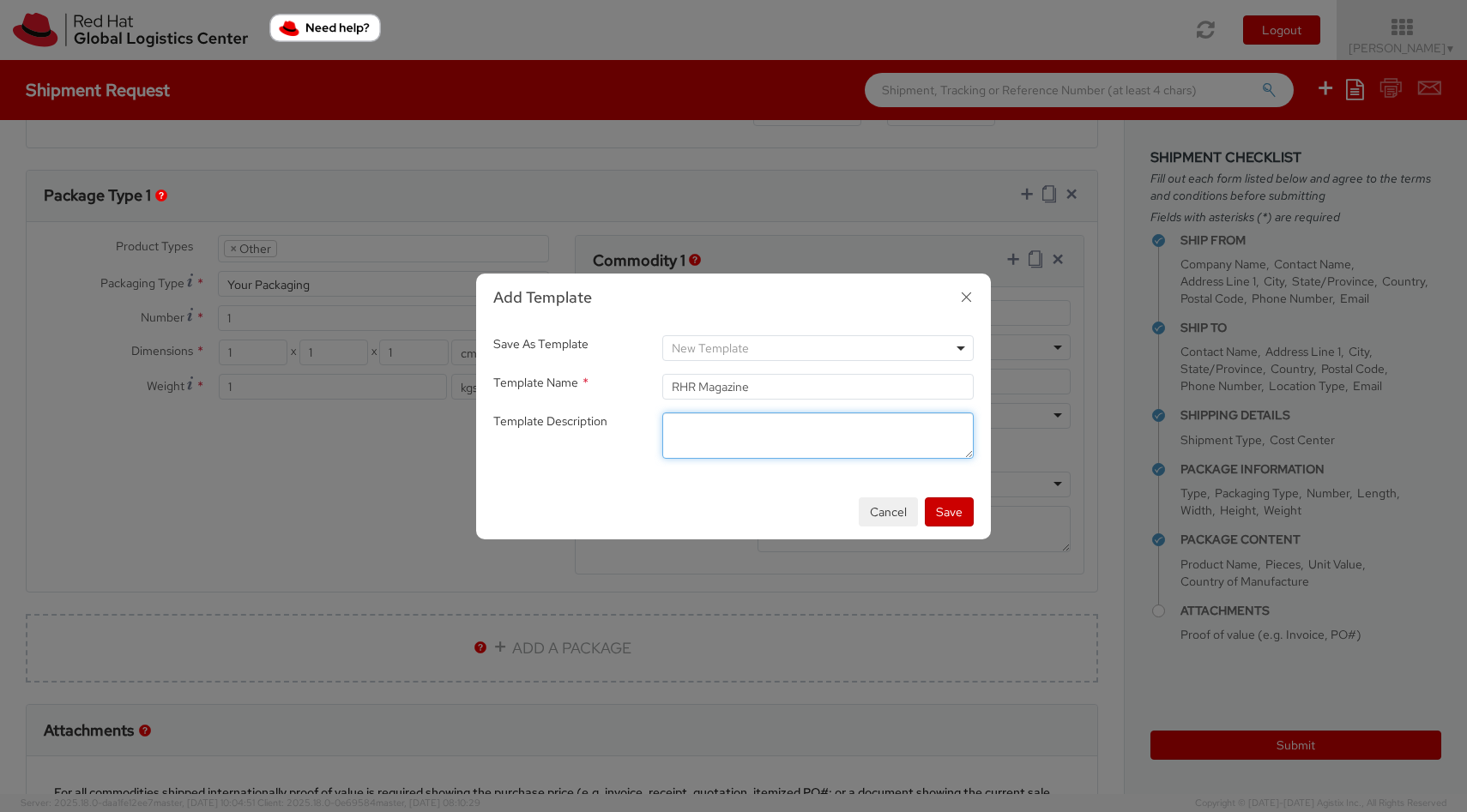
click at [720, 430] on textarea "Template Description *" at bounding box center [817, 435] width 312 height 46
click at [956, 517] on button "Save" at bounding box center [949, 512] width 49 height 29
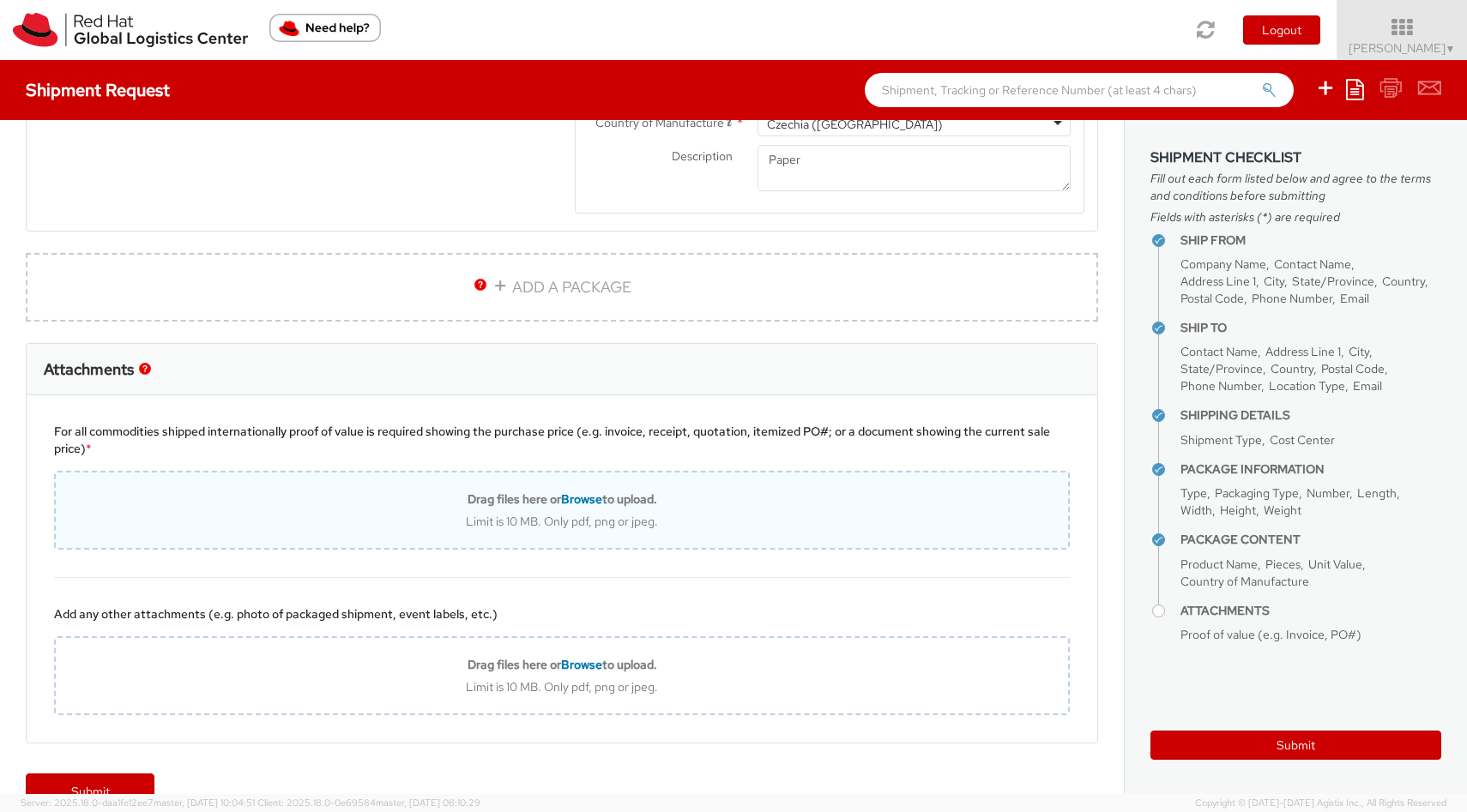
scroll to position [1152, 0]
click at [509, 515] on div "Limit is 10 MB. Only pdf, png or jpeg." at bounding box center [562, 518] width 1012 height 15
click at [652, 497] on b "Drag files here or Browse to upload." at bounding box center [562, 496] width 189 height 15
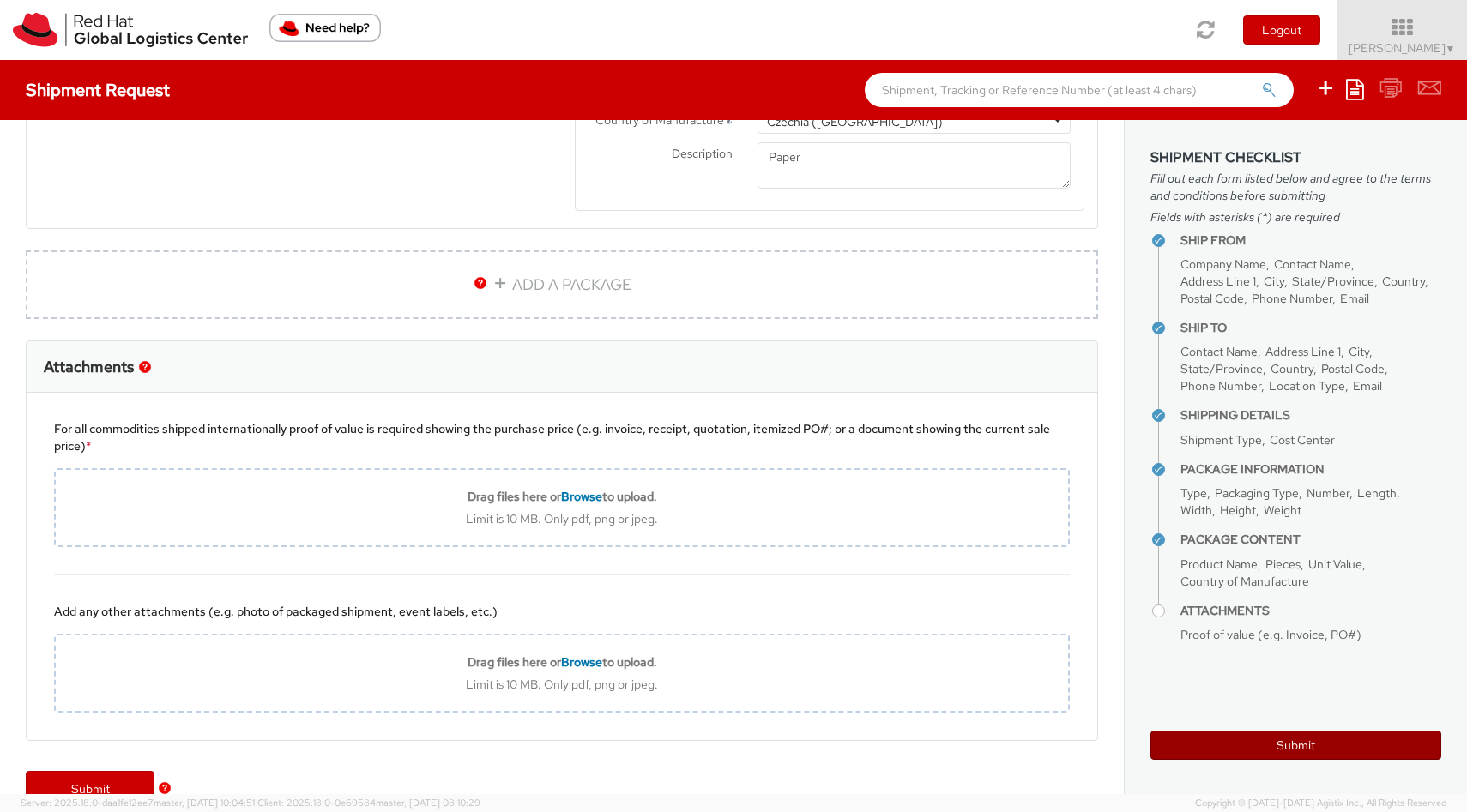
type input "C:\fakepath\2025_invoice_RHRQ print_Gepard_253_0241.pdf"
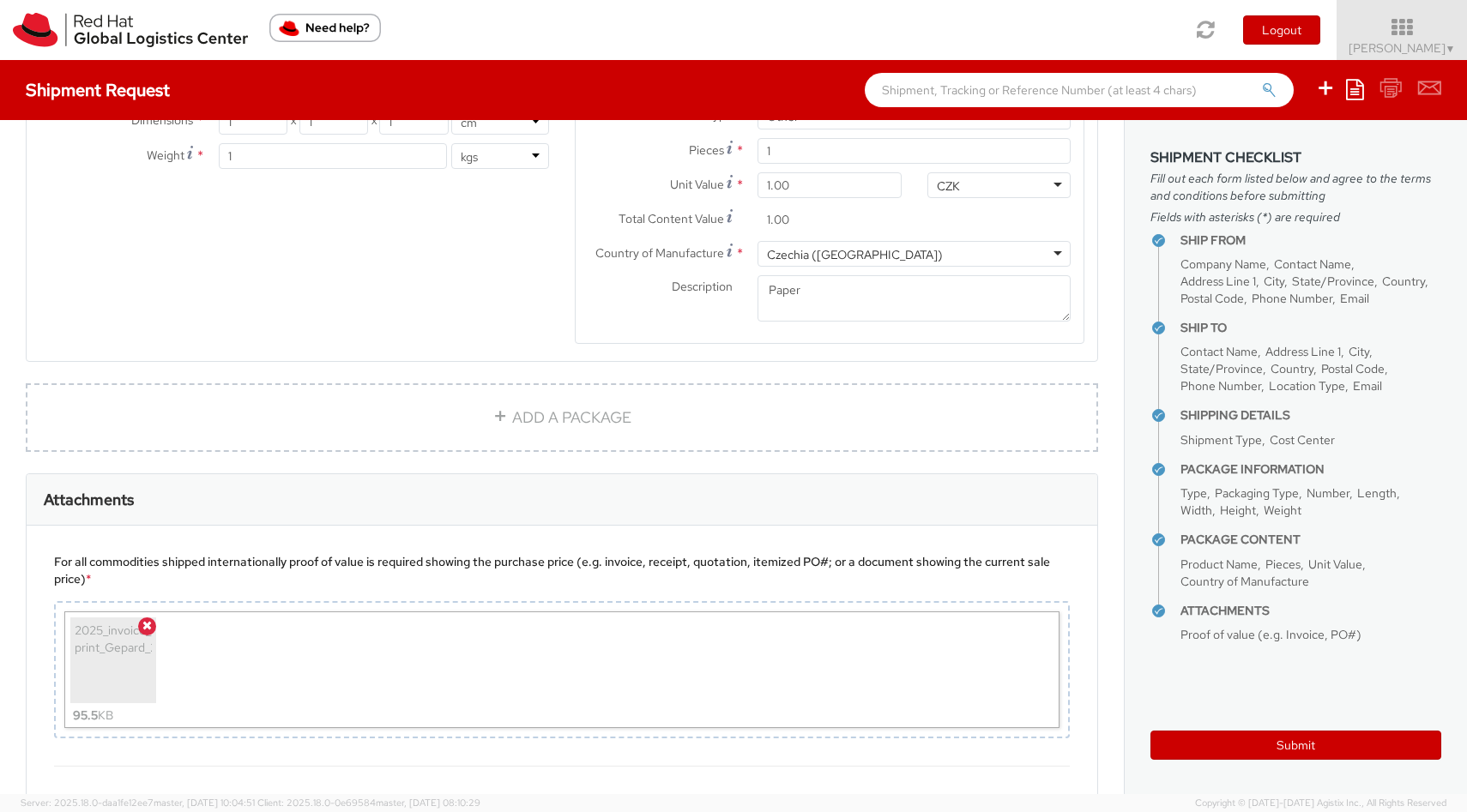
scroll to position [1247, 0]
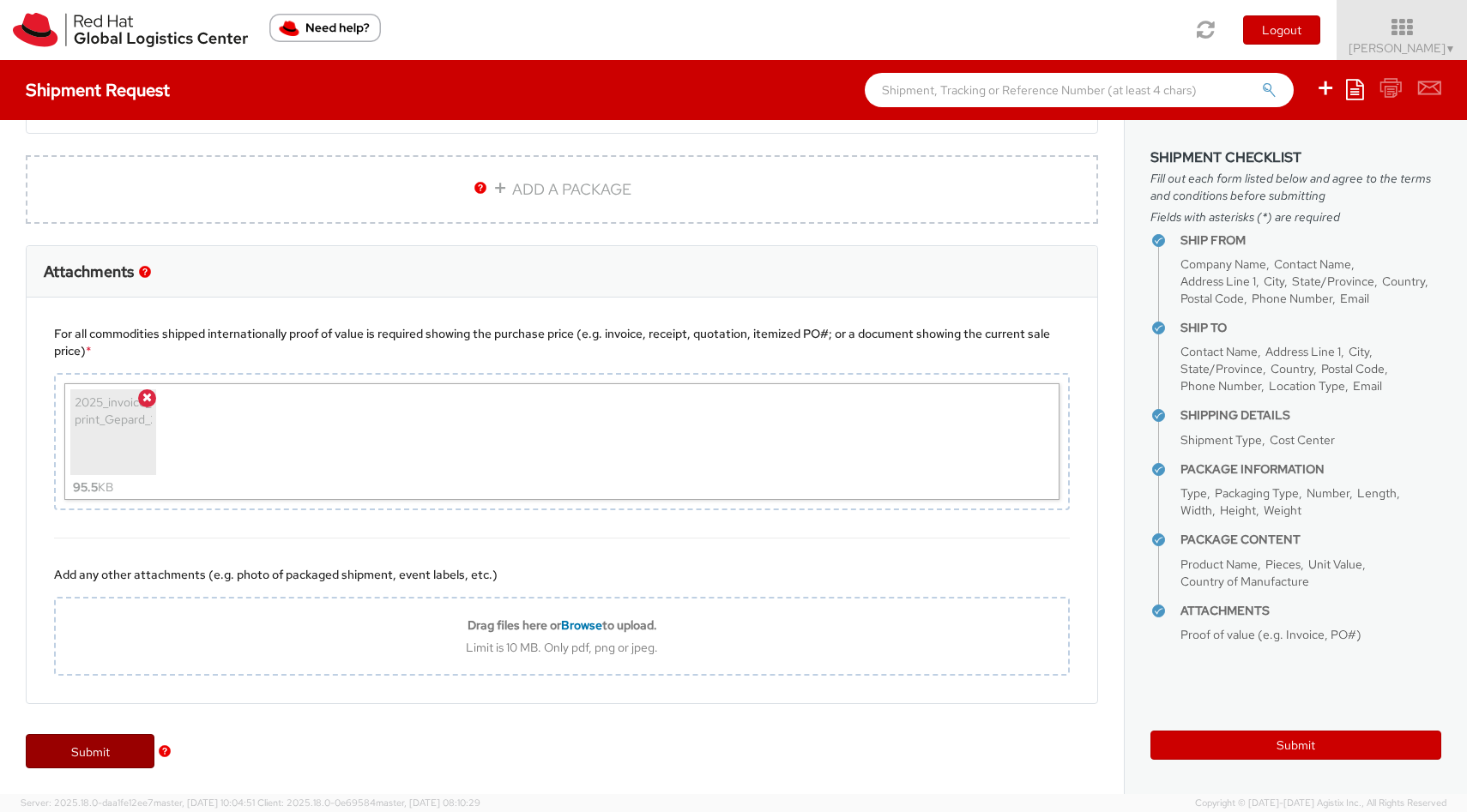
click at [108, 752] on link "Submit" at bounding box center [90, 752] width 129 height 35
